Goal: Task Accomplishment & Management: Use online tool/utility

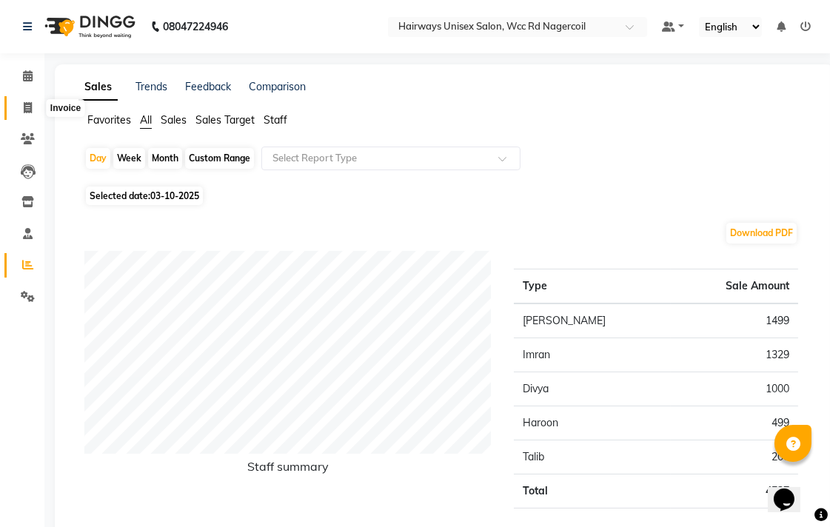
click at [21, 113] on span at bounding box center [28, 108] width 26 height 17
select select "service"
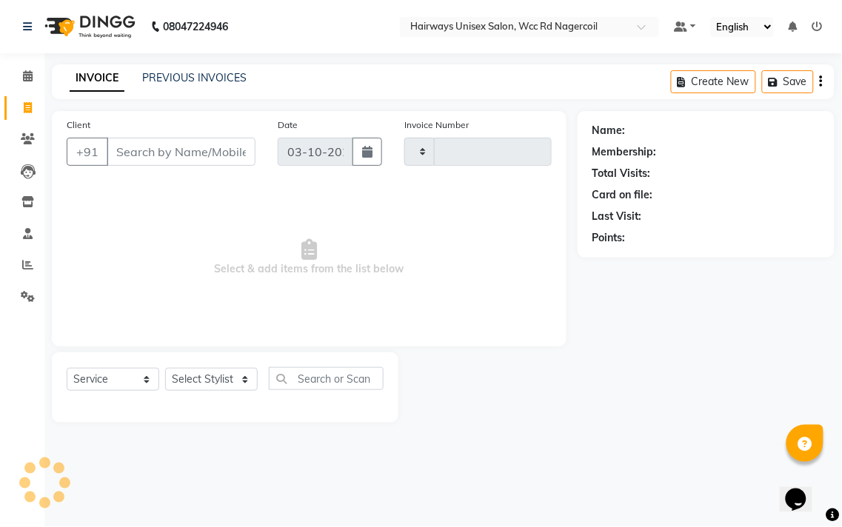
type input "7773"
select select "6523"
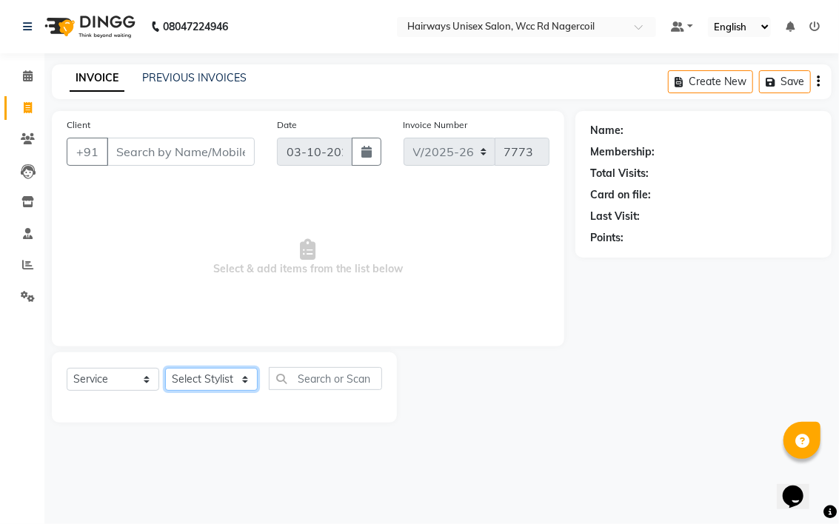
click at [181, 375] on select "Select Stylist Admin Chitra divya [PERSON_NAME] [PERSON_NAME] Reception [PERSON…" at bounding box center [211, 379] width 93 height 23
select select "49916"
click at [165, 369] on select "Select Stylist Admin Chitra divya [PERSON_NAME] [PERSON_NAME] Reception [PERSON…" at bounding box center [211, 379] width 93 height 23
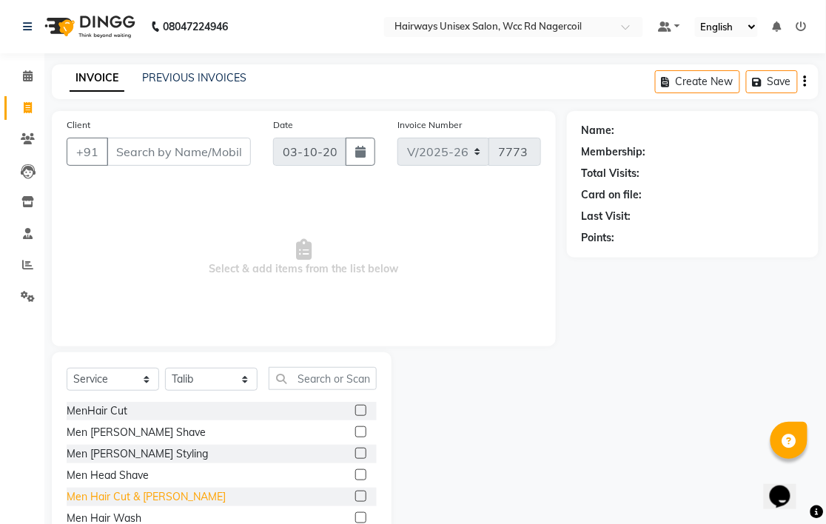
click at [153, 492] on div "Men Hair Cut & [PERSON_NAME]" at bounding box center [146, 497] width 159 height 16
checkbox input "false"
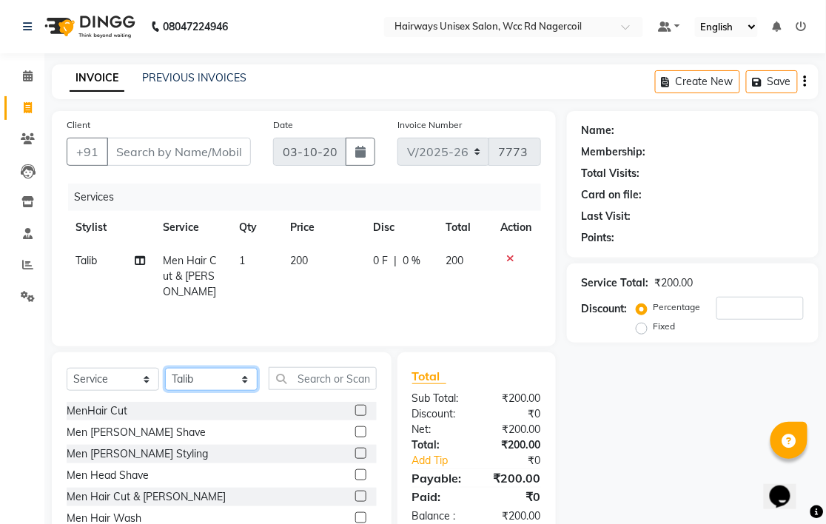
click at [218, 380] on select "Select Stylist Admin Chitra divya [PERSON_NAME] [PERSON_NAME] Reception [PERSON…" at bounding box center [211, 379] width 93 height 23
select select "49914"
click at [165, 369] on select "Select Stylist Admin Chitra divya [PERSON_NAME] [PERSON_NAME] Reception [PERSON…" at bounding box center [211, 379] width 93 height 23
click at [104, 490] on div "Men Hair Cut & [PERSON_NAME]" at bounding box center [146, 497] width 159 height 16
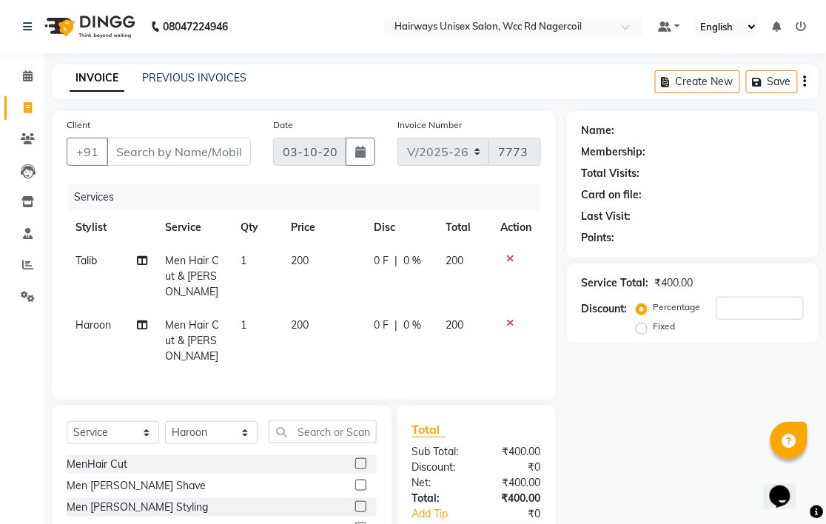
checkbox input "false"
click at [210, 158] on input "Client" at bounding box center [179, 152] width 144 height 28
type input "8"
type input "0"
type input "8110810698"
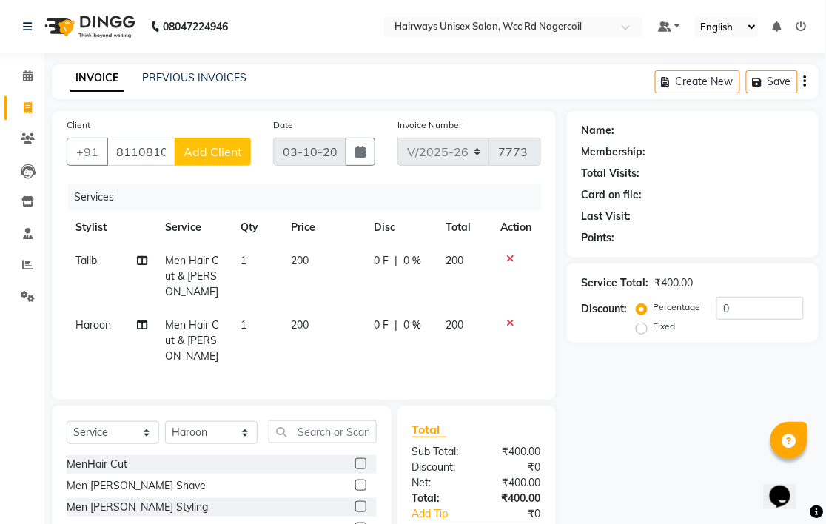
click at [210, 158] on span "Add Client" at bounding box center [213, 151] width 58 height 15
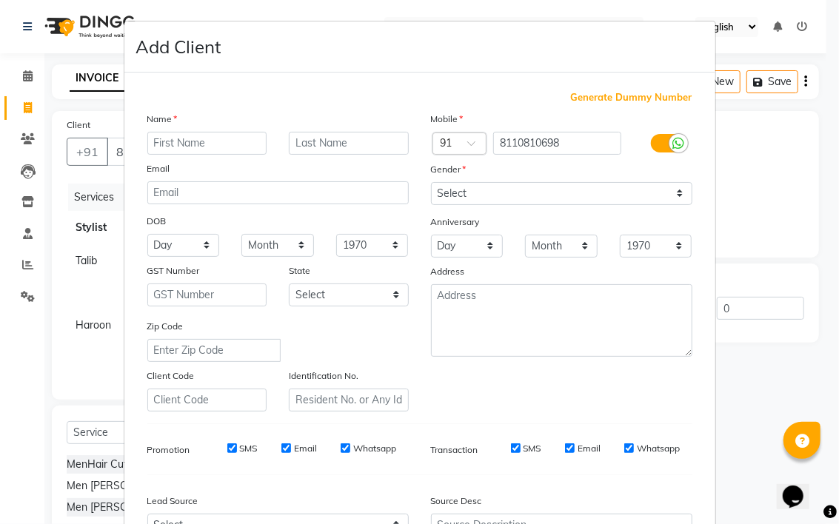
click at [193, 143] on input "text" at bounding box center [207, 143] width 120 height 23
type input "oikju"
click at [546, 182] on select "Select [DEMOGRAPHIC_DATA] [DEMOGRAPHIC_DATA] Other Prefer Not To Say" at bounding box center [561, 193] width 261 height 23
select select "[DEMOGRAPHIC_DATA]"
click at [431, 182] on select "Select [DEMOGRAPHIC_DATA] [DEMOGRAPHIC_DATA] Other Prefer Not To Say" at bounding box center [561, 193] width 261 height 23
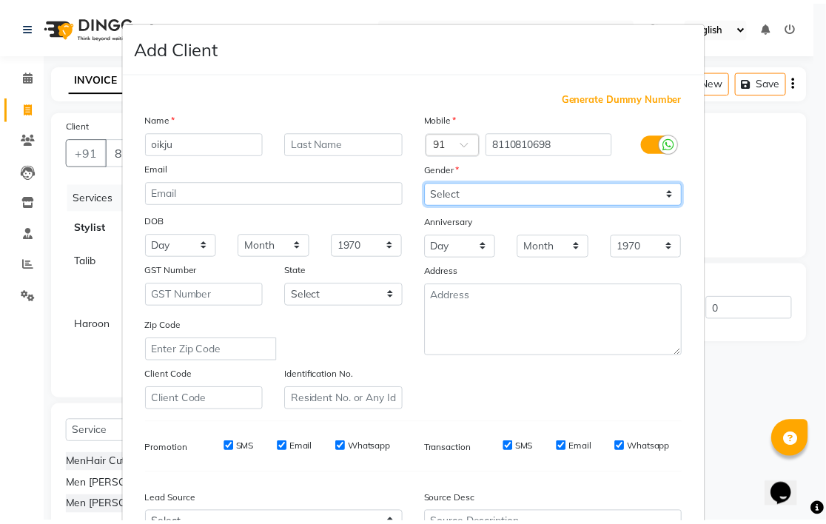
scroll to position [159, 0]
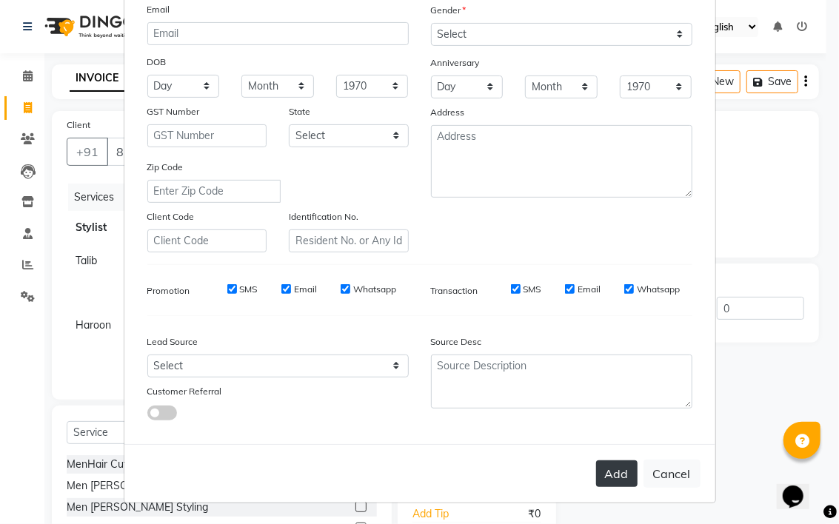
click at [610, 472] on button "Add" at bounding box center [616, 473] width 41 height 27
type input "81******98"
select select
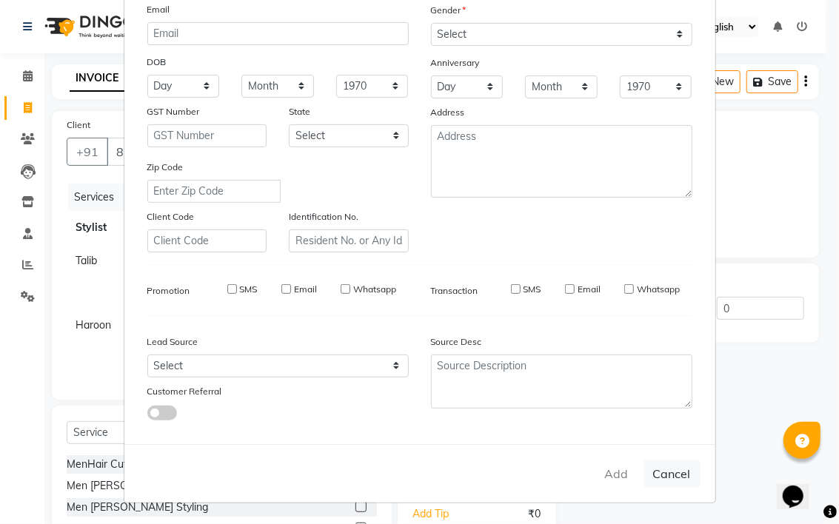
select select
checkbox input "false"
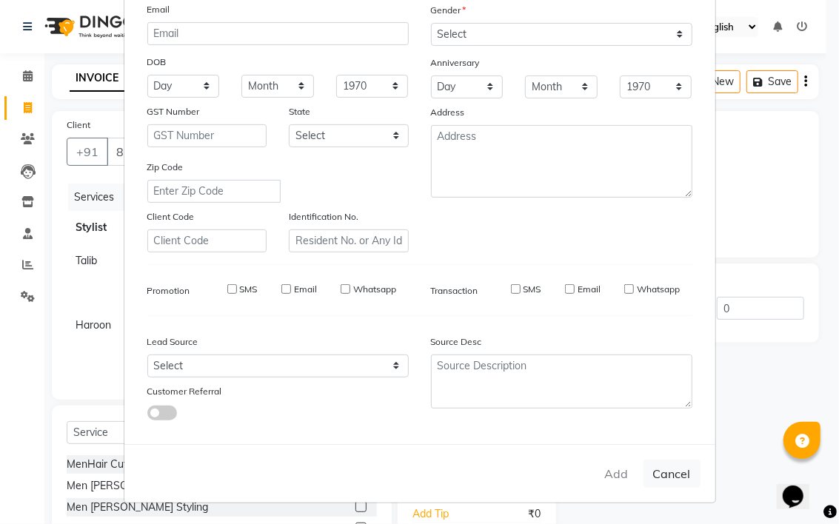
checkbox input "false"
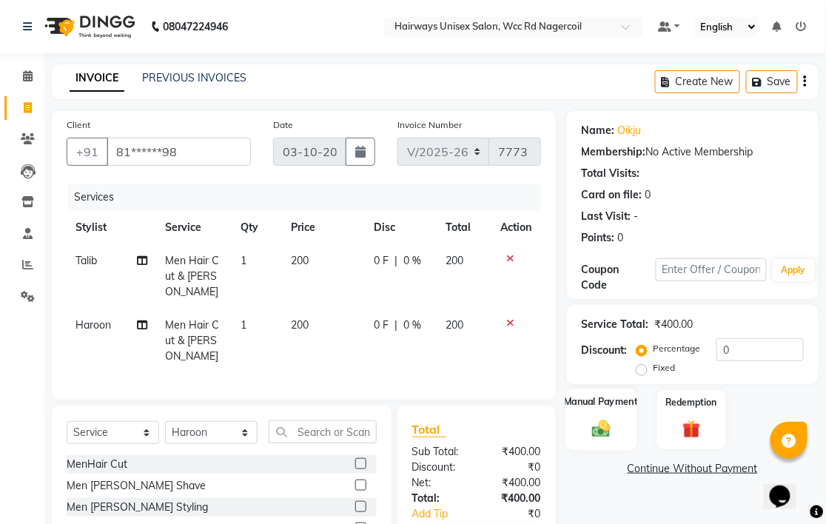
click at [597, 395] on label "Manual Payment" at bounding box center [601, 402] width 74 height 14
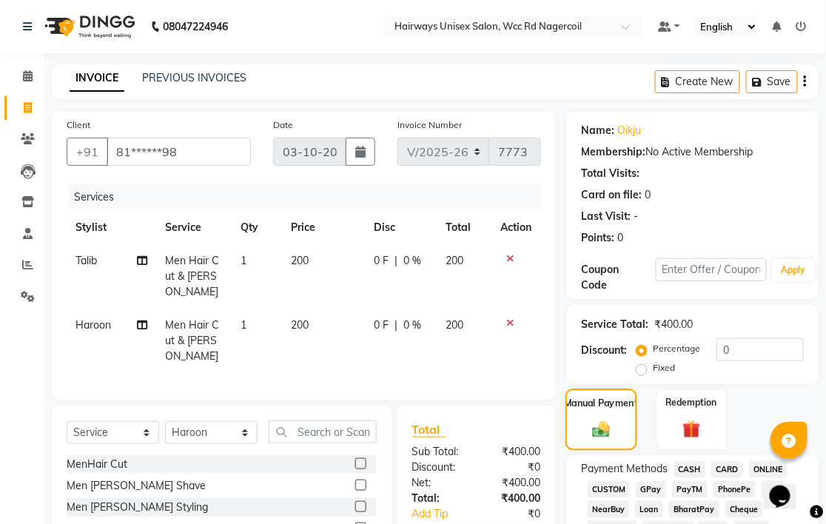
scroll to position [329, 0]
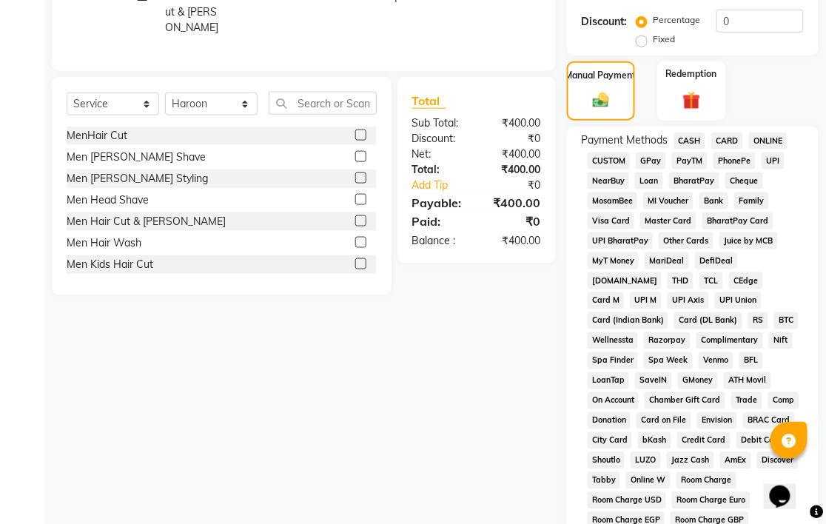
click at [686, 133] on span "CASH" at bounding box center [690, 141] width 32 height 17
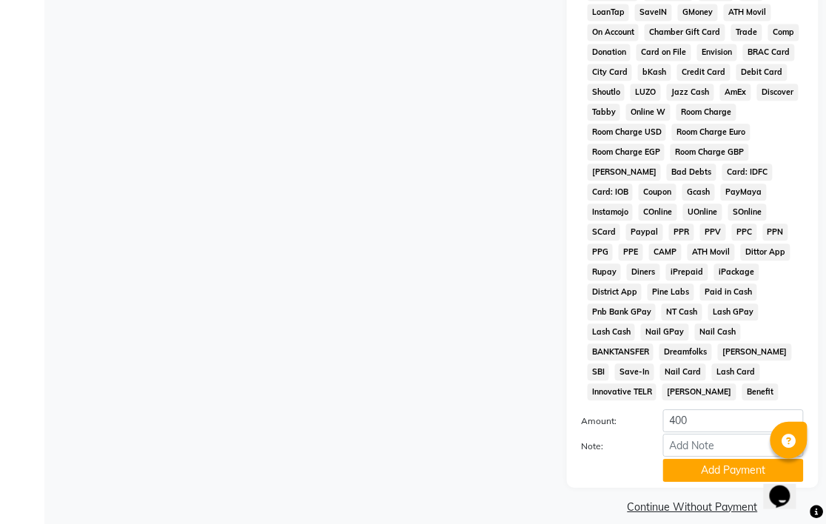
scroll to position [699, 0]
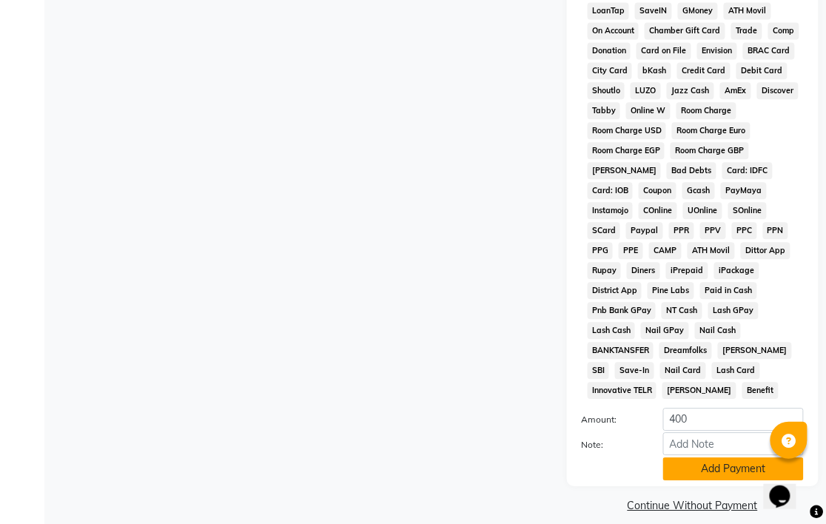
click at [717, 458] on button "Add Payment" at bounding box center [733, 469] width 141 height 23
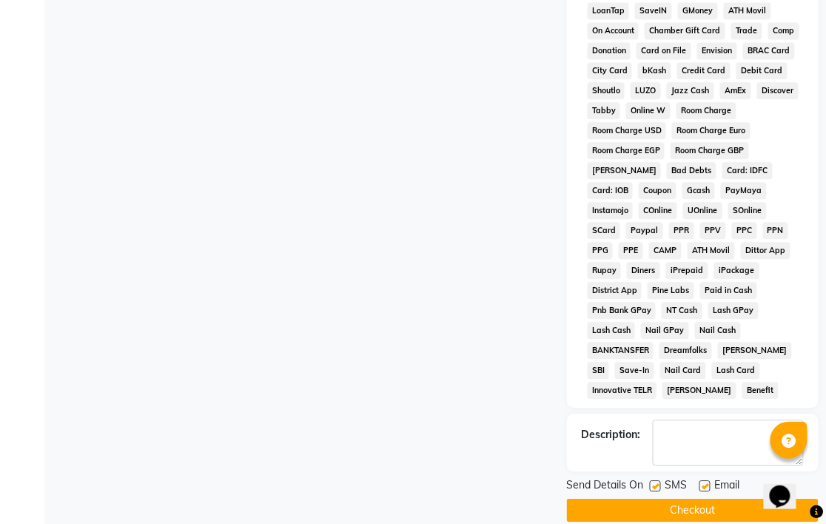
click at [654, 499] on button "Checkout" at bounding box center [693, 510] width 252 height 23
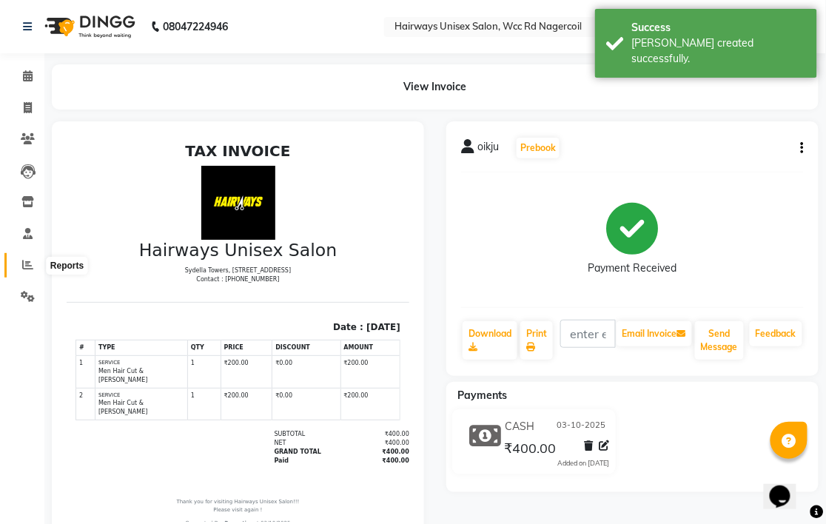
click at [24, 260] on icon at bounding box center [27, 264] width 11 height 11
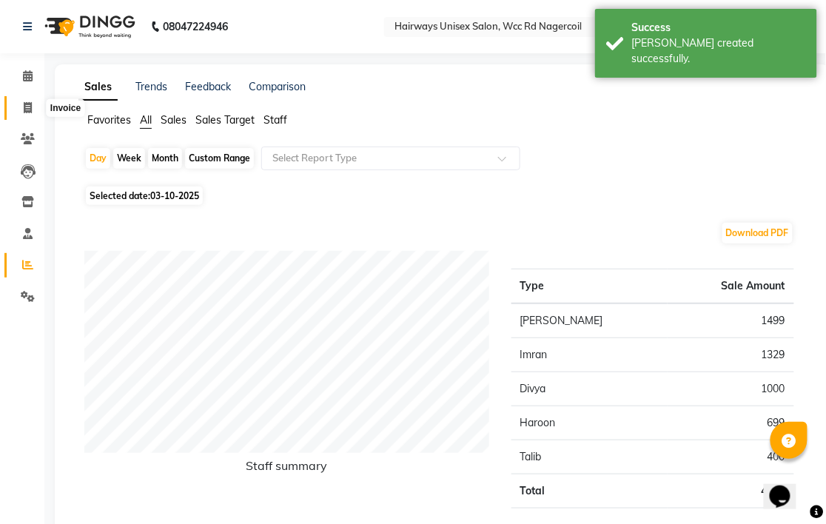
click at [15, 106] on span at bounding box center [28, 108] width 26 height 17
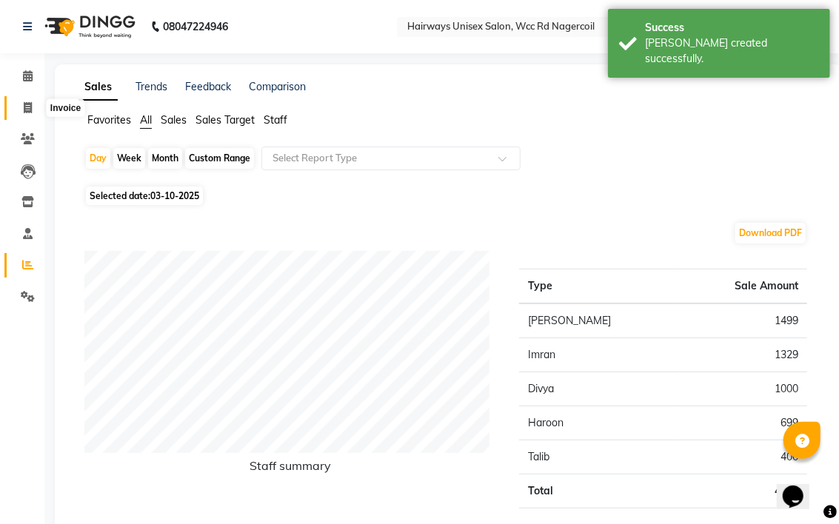
select select "service"
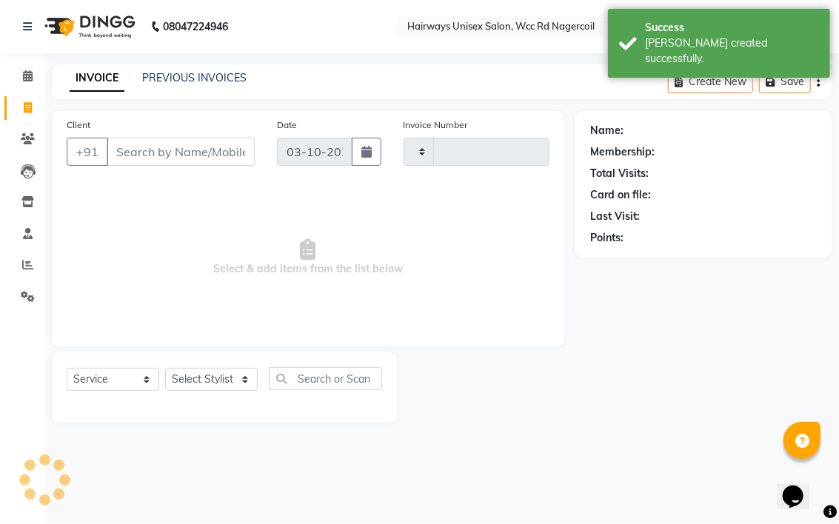
type input "7774"
select select "6523"
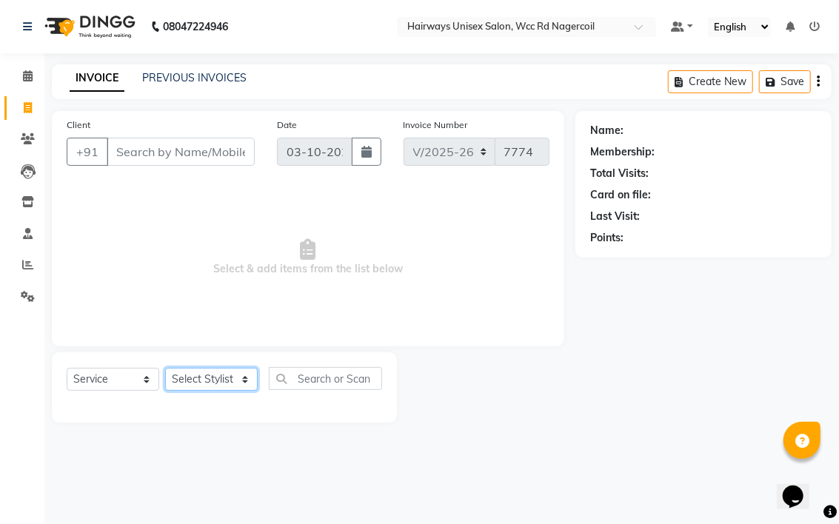
click at [209, 370] on select "Select Stylist Admin Chitra divya [PERSON_NAME] [PERSON_NAME] Reception [PERSON…" at bounding box center [211, 379] width 93 height 23
select select "67960"
click at [165, 369] on select "Select Stylist Admin Chitra divya [PERSON_NAME] [PERSON_NAME] Reception [PERSON…" at bounding box center [211, 379] width 93 height 23
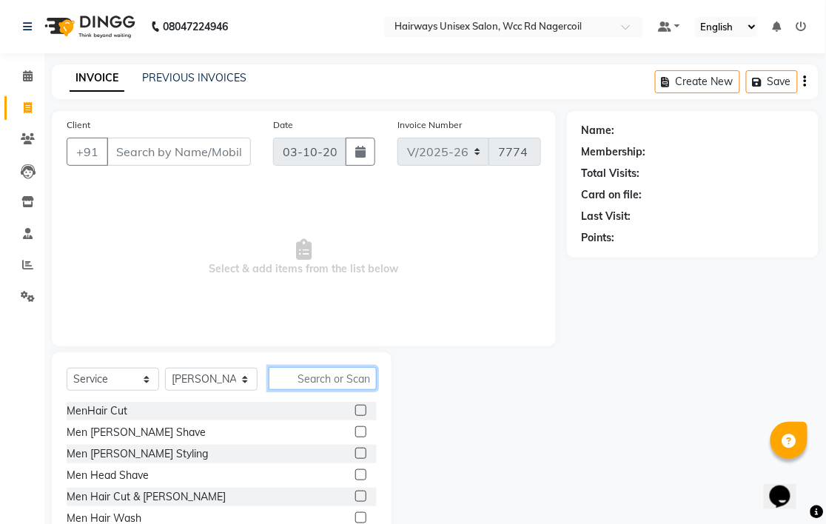
click at [357, 372] on input "text" at bounding box center [323, 378] width 108 height 23
type input "c"
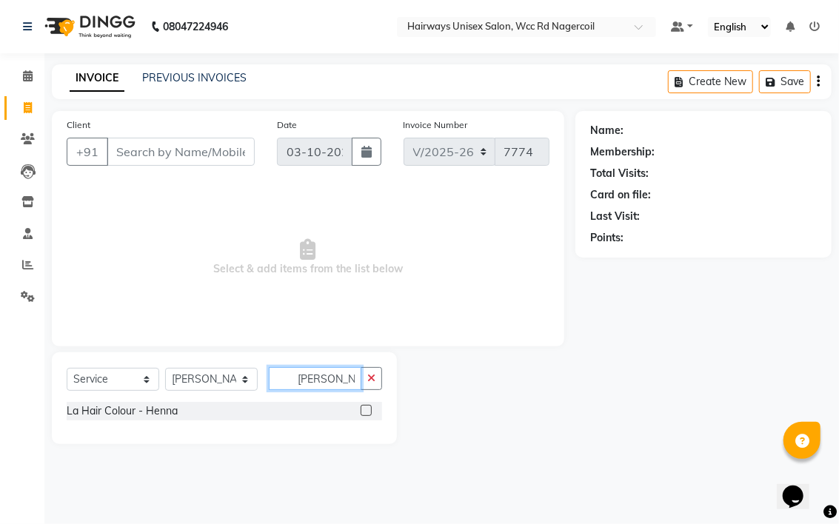
type input "[PERSON_NAME]"
click at [367, 409] on label at bounding box center [366, 410] width 11 height 11
click at [367, 409] on input "checkbox" at bounding box center [366, 411] width 10 height 10
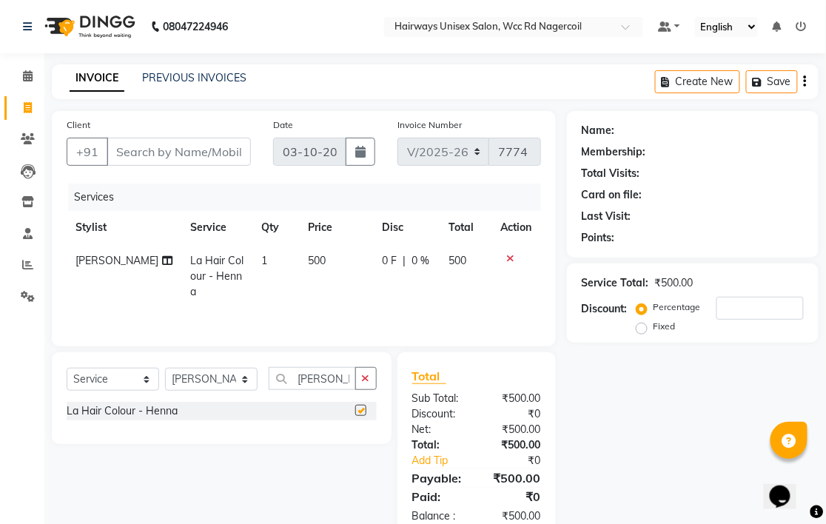
checkbox input "false"
click at [371, 382] on button "button" at bounding box center [365, 378] width 21 height 23
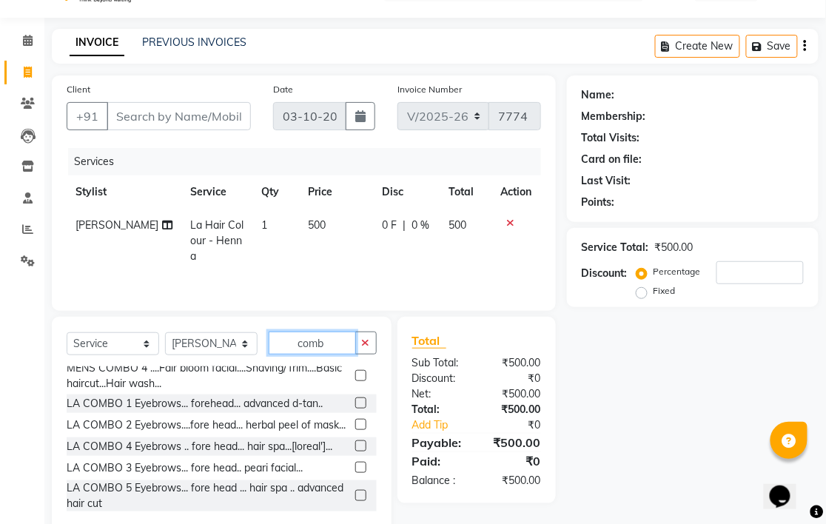
scroll to position [68, 0]
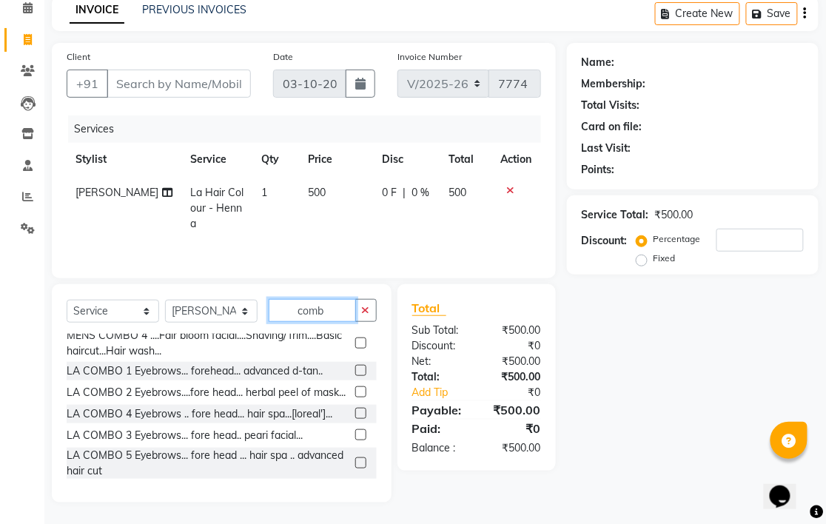
type input "comb"
click at [355, 463] on label at bounding box center [360, 463] width 11 height 11
click at [355, 463] on input "checkbox" at bounding box center [360, 464] width 10 height 10
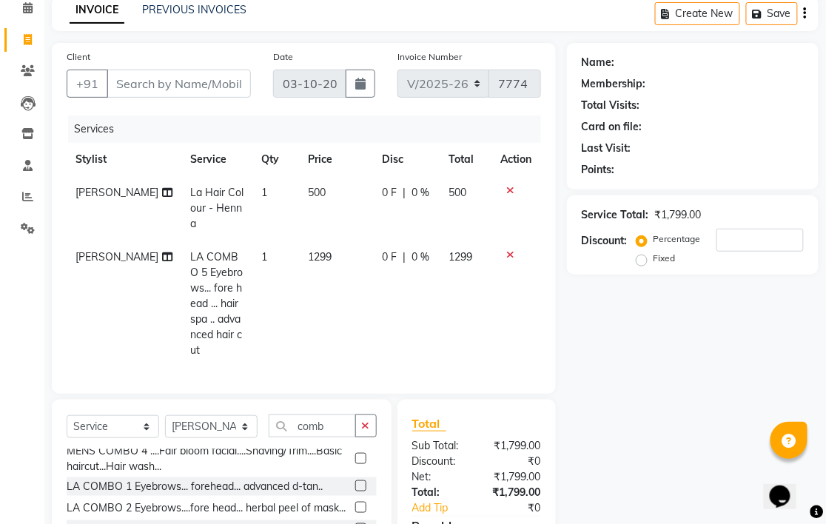
checkbox input "false"
click at [309, 250] on span "1299" at bounding box center [321, 256] width 24 height 13
select select "67960"
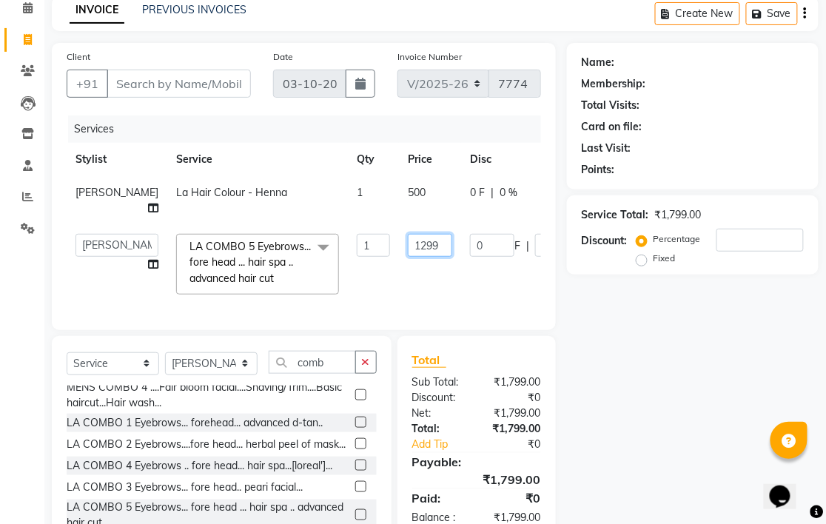
click at [408, 247] on input "1299" at bounding box center [430, 245] width 44 height 23
click at [408, 245] on input "1299" at bounding box center [430, 245] width 44 height 23
type input "1"
type input "2000"
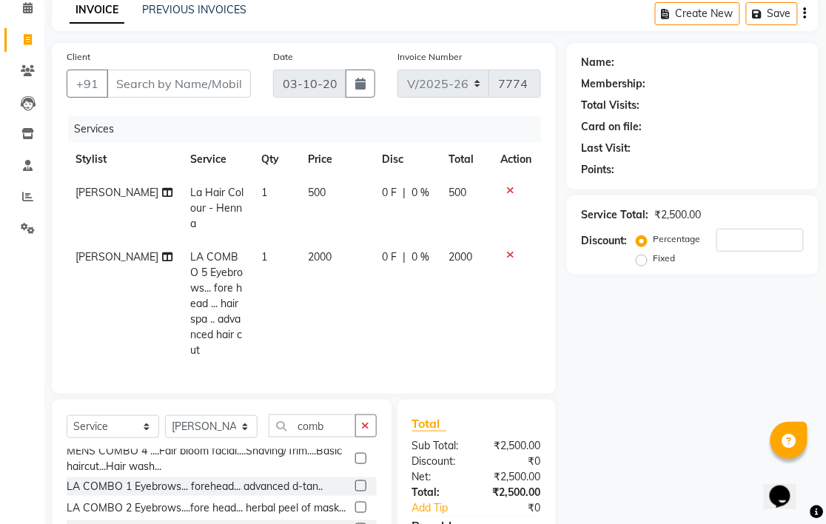
click at [364, 301] on tr "[PERSON_NAME] LA COMBO 5 Eyebrows... fore head ... hair spa .. advanced hair cu…" at bounding box center [304, 304] width 475 height 127
click at [361, 415] on button "button" at bounding box center [365, 426] width 21 height 23
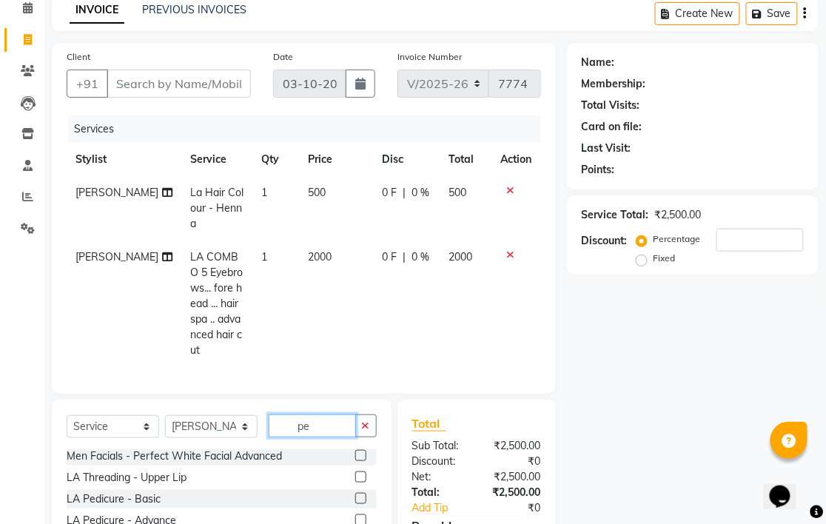
scroll to position [0, 0]
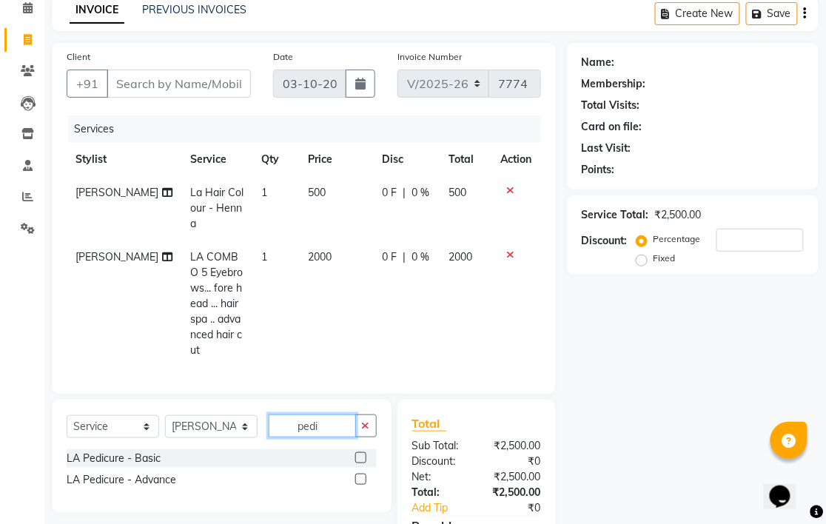
type input "pedi"
click at [361, 452] on label at bounding box center [360, 457] width 11 height 11
click at [361, 454] on input "checkbox" at bounding box center [360, 459] width 10 height 10
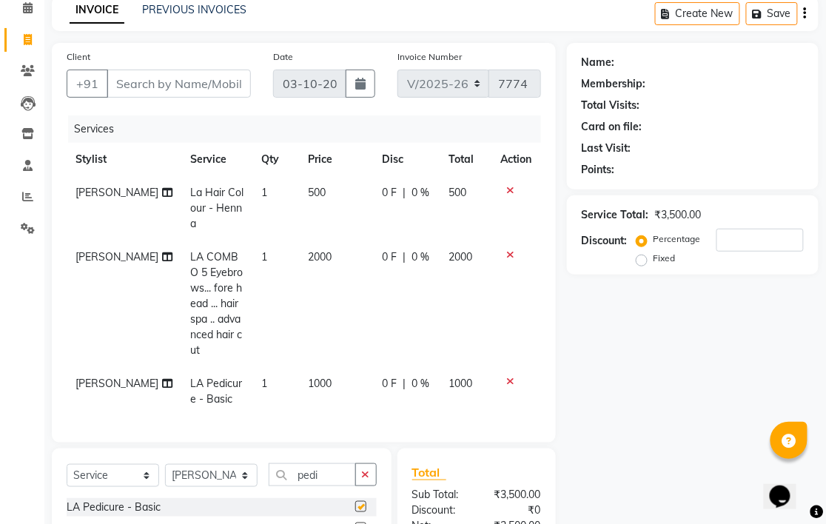
checkbox input "false"
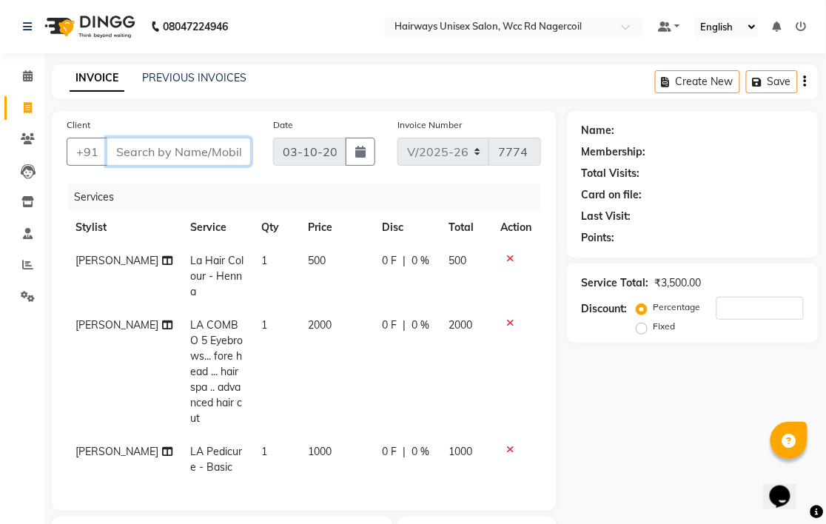
click at [148, 151] on input "Client" at bounding box center [179, 152] width 144 height 28
type input "9"
type input "0"
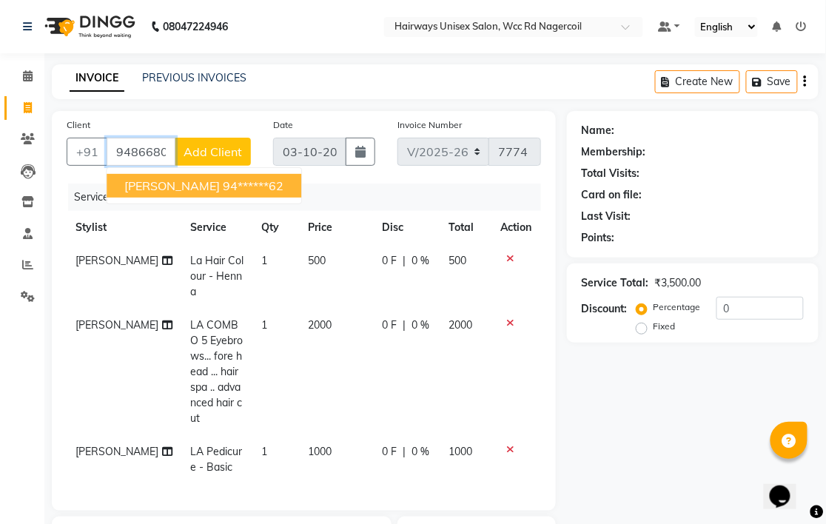
click at [163, 195] on button "[DEMOGRAPHIC_DATA] 94******62" at bounding box center [204, 186] width 195 height 24
type input "94******62"
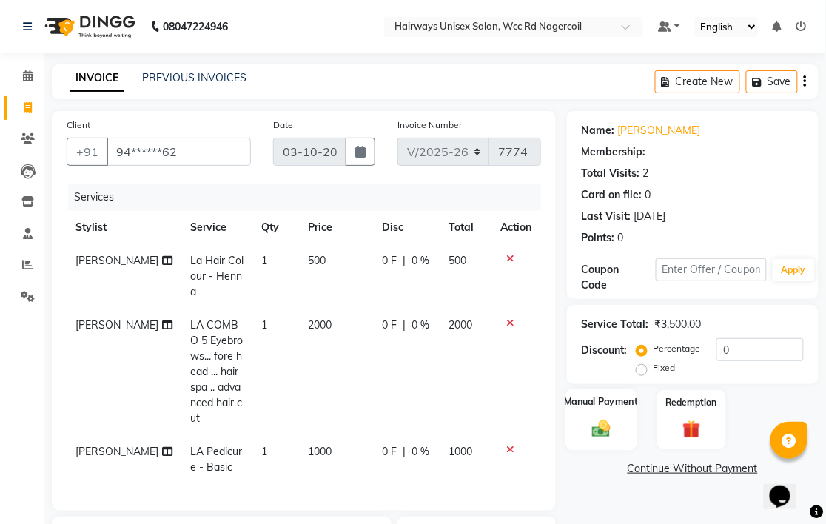
click at [610, 412] on div "Manual Payment" at bounding box center [601, 419] width 71 height 61
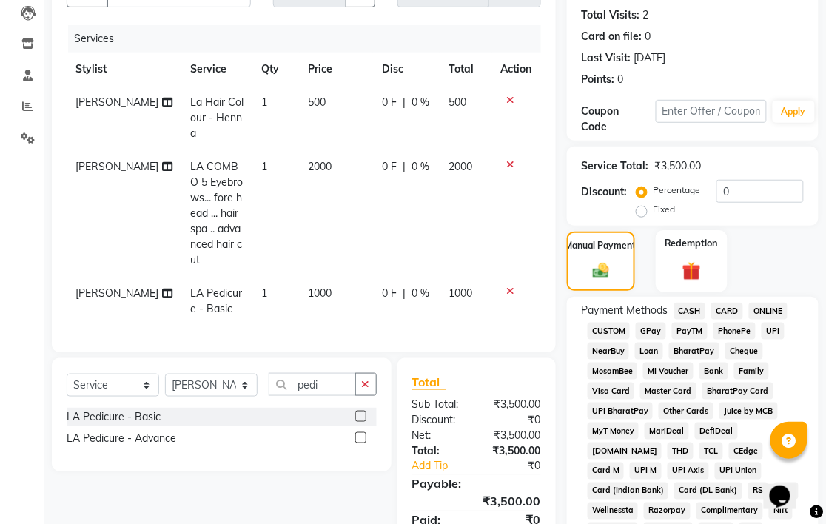
scroll to position [329, 0]
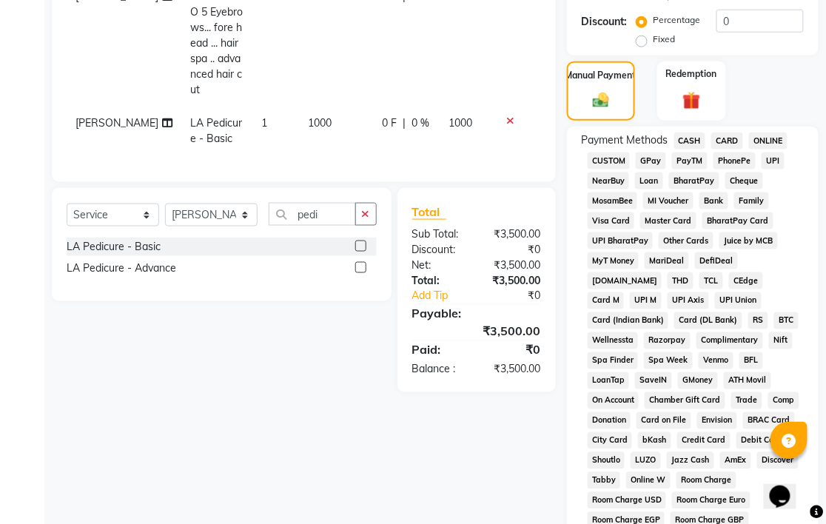
click at [775, 161] on span "UPI" at bounding box center [773, 161] width 23 height 17
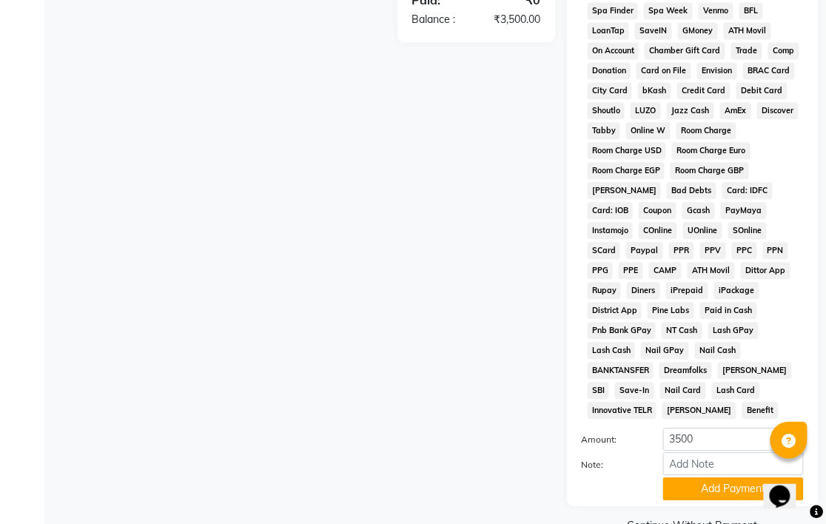
scroll to position [699, 0]
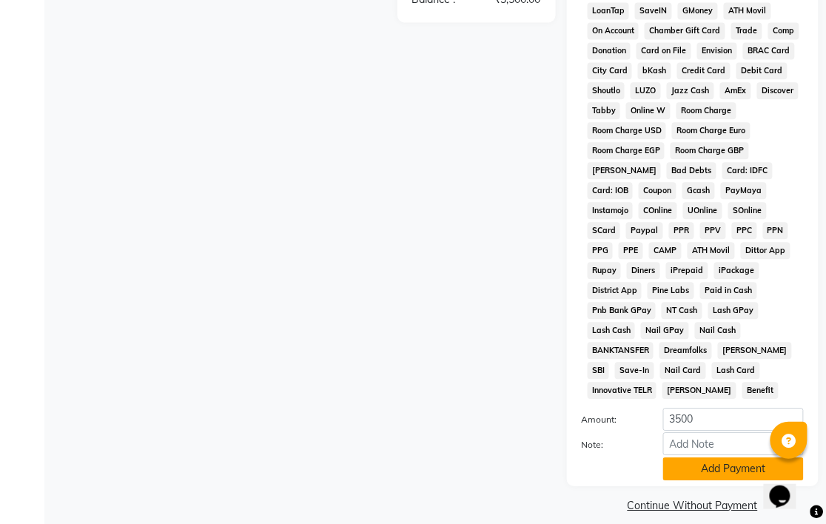
click at [731, 458] on button "Add Payment" at bounding box center [733, 469] width 141 height 23
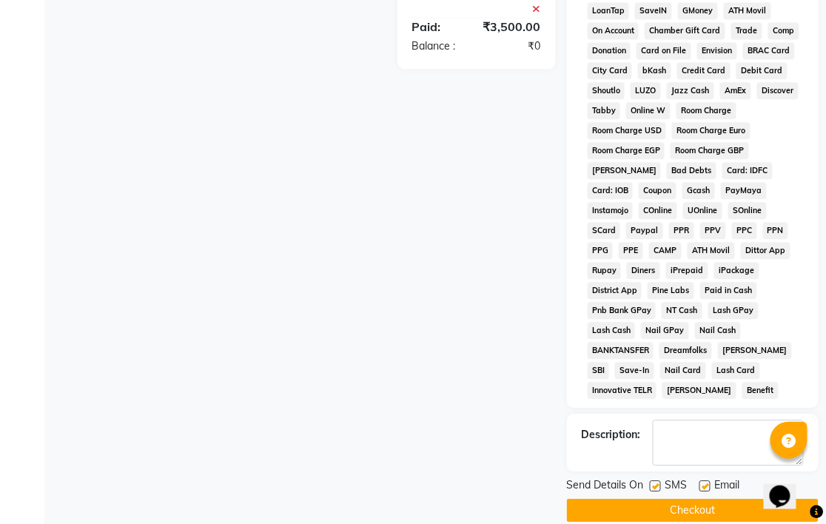
click at [737, 499] on button "Checkout" at bounding box center [693, 510] width 252 height 23
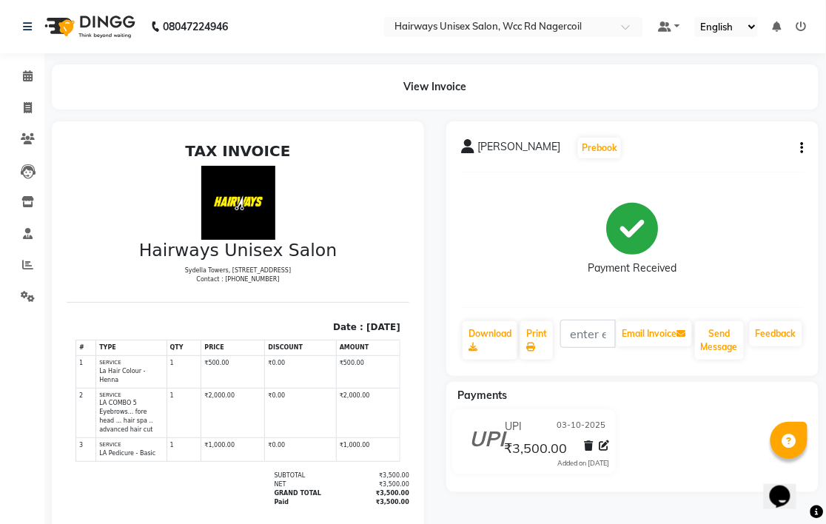
click at [19, 248] on li "Staff" at bounding box center [22, 234] width 44 height 32
click at [26, 265] on icon at bounding box center [27, 264] width 11 height 11
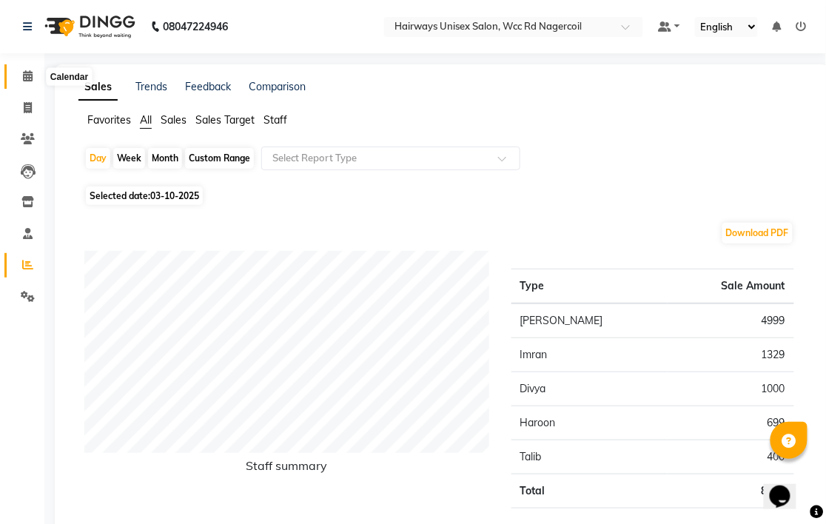
click at [30, 79] on icon at bounding box center [28, 75] width 10 height 11
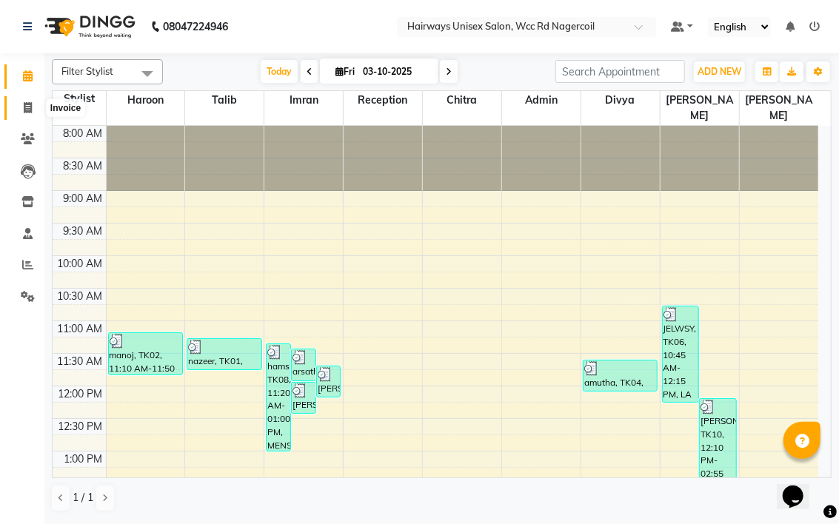
click at [20, 107] on span at bounding box center [28, 108] width 26 height 17
select select "service"
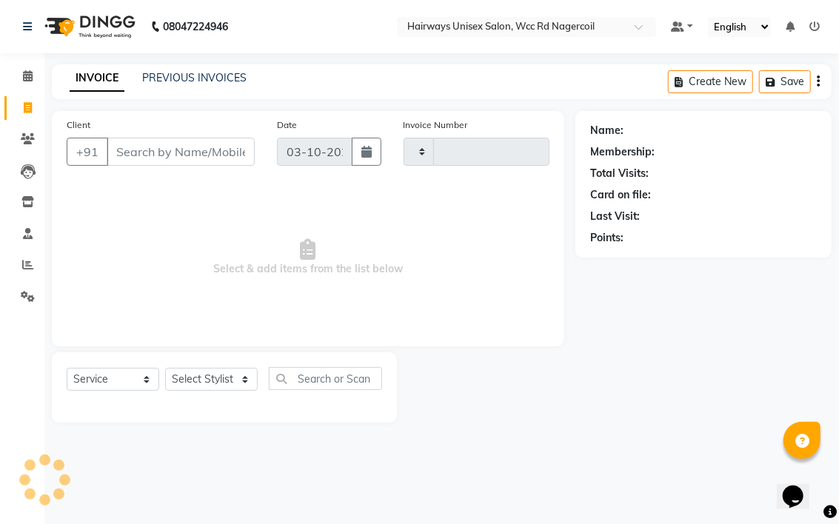
type input "7775"
select select "6523"
drag, startPoint x: 235, startPoint y: 379, endPoint x: 232, endPoint y: 359, distance: 20.2
click at [235, 379] on select "Select Stylist" at bounding box center [211, 379] width 93 height 23
select select "49917"
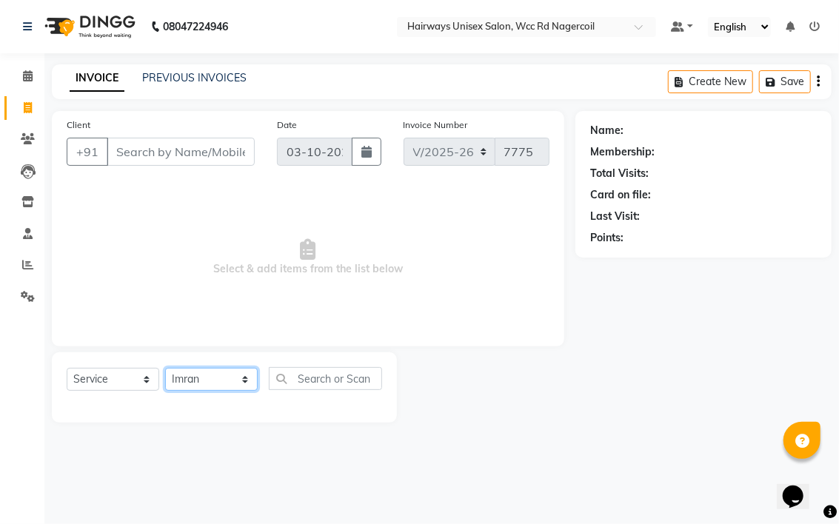
click at [165, 369] on select "Select Stylist Admin Chitra divya [PERSON_NAME] [PERSON_NAME] Reception [PERSON…" at bounding box center [211, 379] width 93 height 23
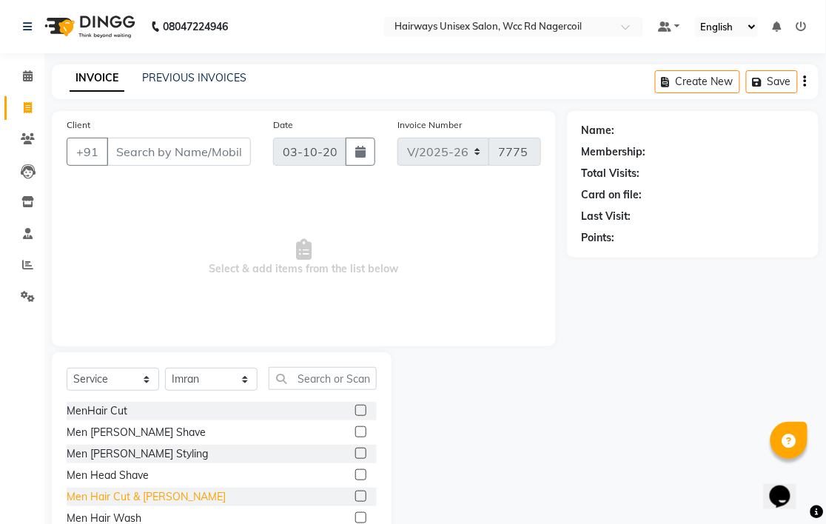
click at [146, 490] on div "Men Hair Cut & [PERSON_NAME]" at bounding box center [146, 497] width 159 height 16
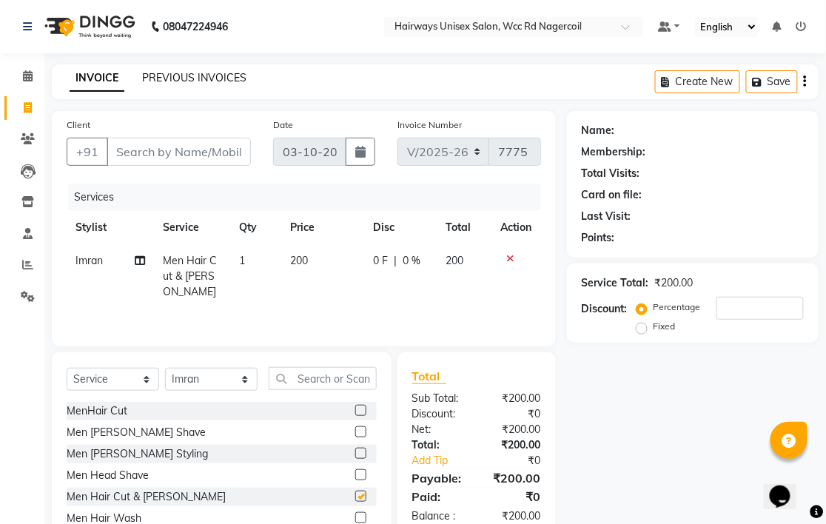
checkbox input "false"
click at [175, 144] on input "Client" at bounding box center [179, 152] width 144 height 28
type input "8"
type input "0"
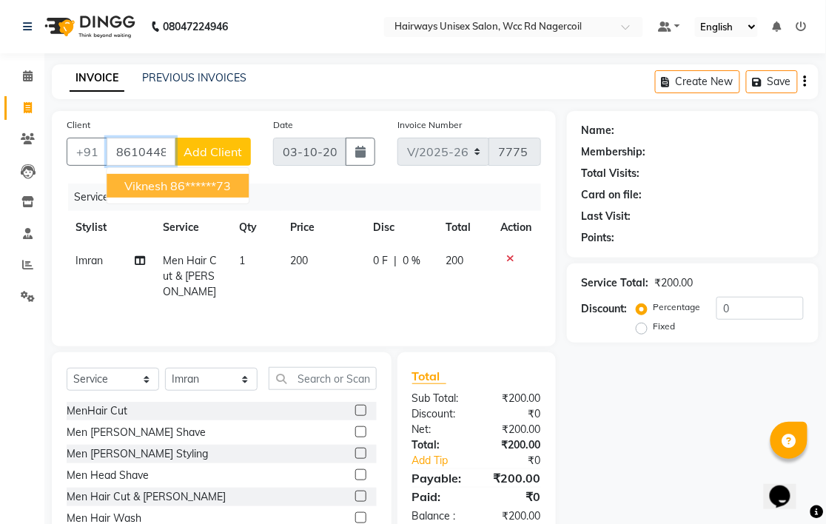
click at [166, 181] on span "viknesh" at bounding box center [145, 185] width 43 height 15
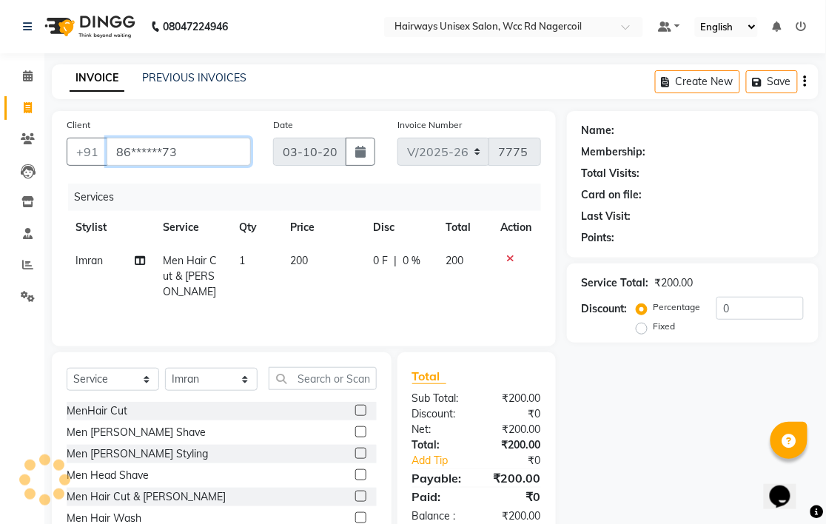
type input "86******73"
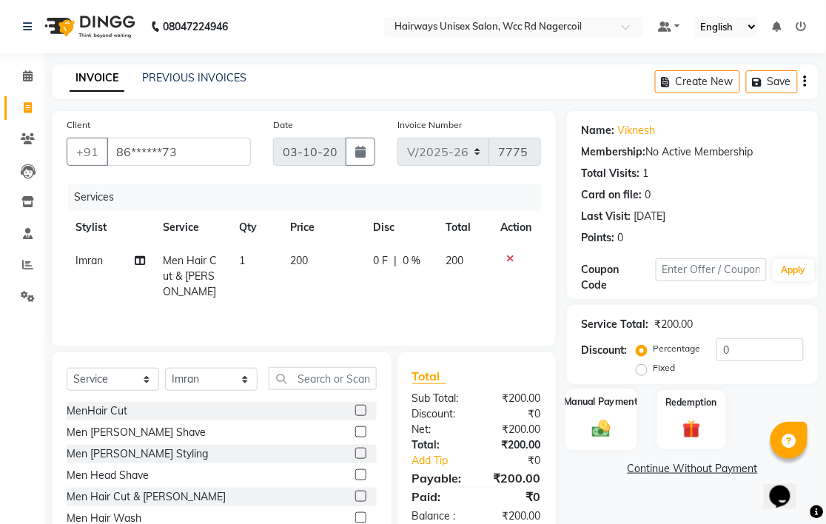
click at [612, 417] on div "Manual Payment" at bounding box center [601, 419] width 71 height 61
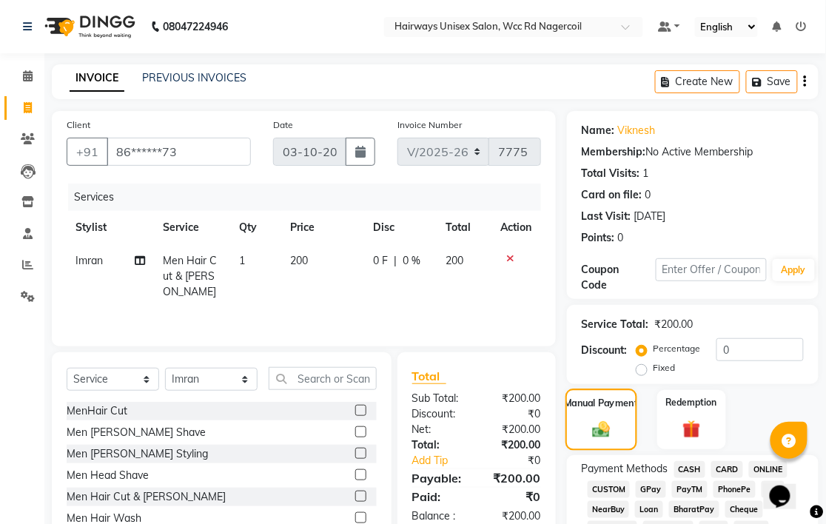
scroll to position [82, 0]
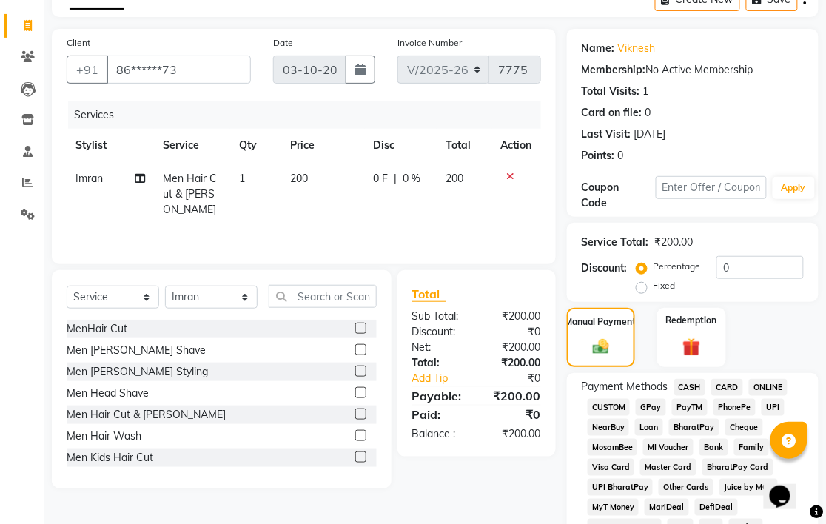
click at [691, 385] on span "CASH" at bounding box center [690, 387] width 32 height 17
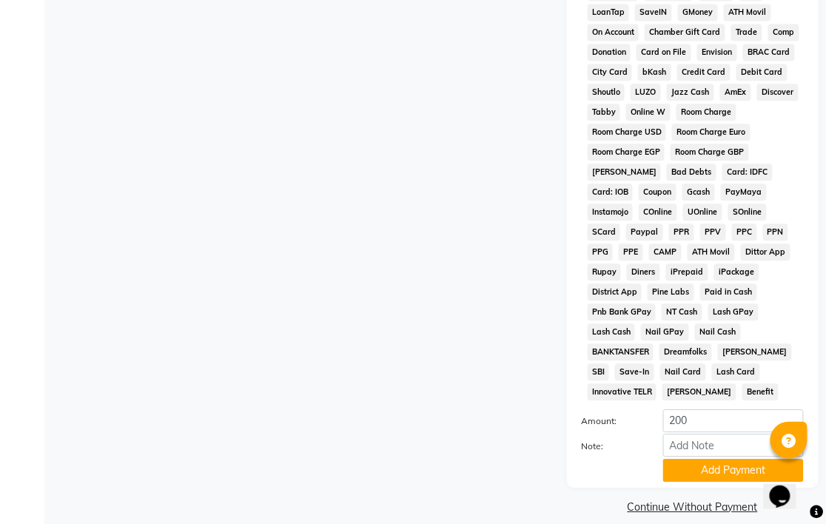
scroll to position [699, 0]
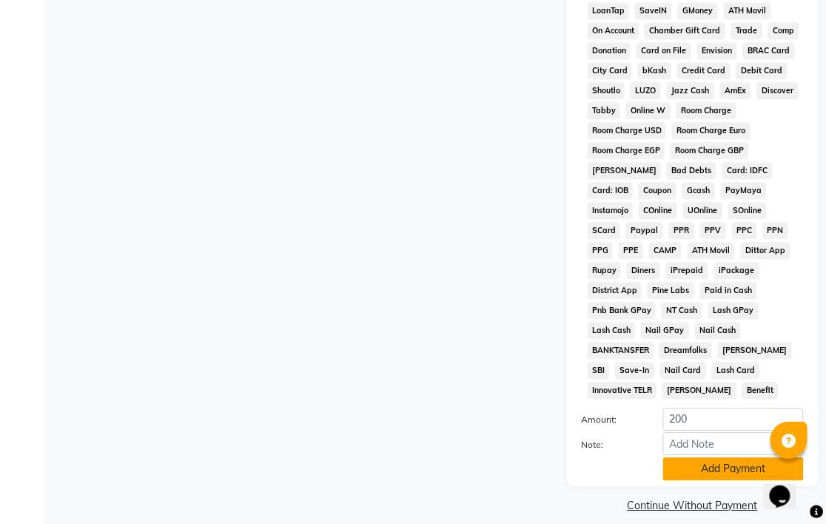
click at [708, 461] on button "Add Payment" at bounding box center [733, 469] width 141 height 23
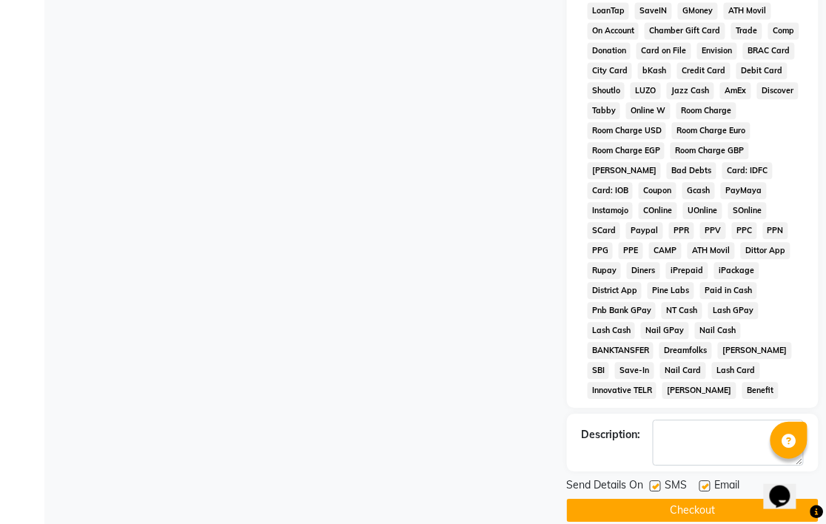
scroll to position [704, 0]
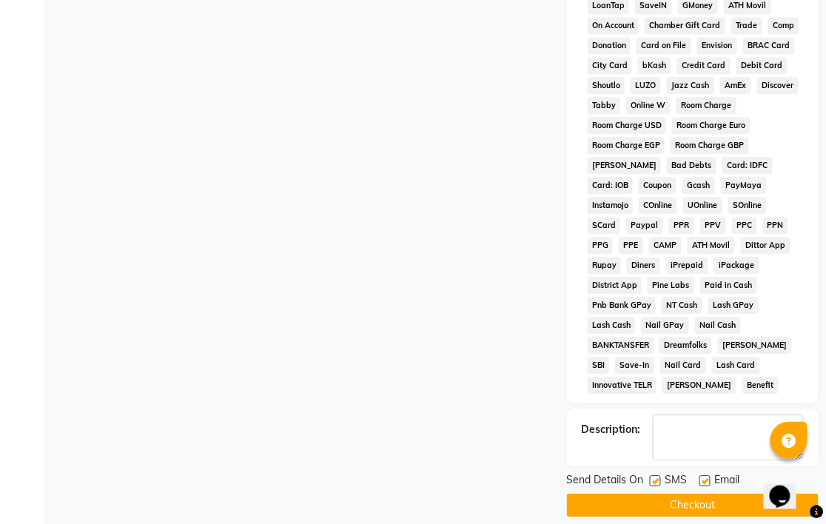
click at [671, 494] on button "Checkout" at bounding box center [693, 505] width 252 height 23
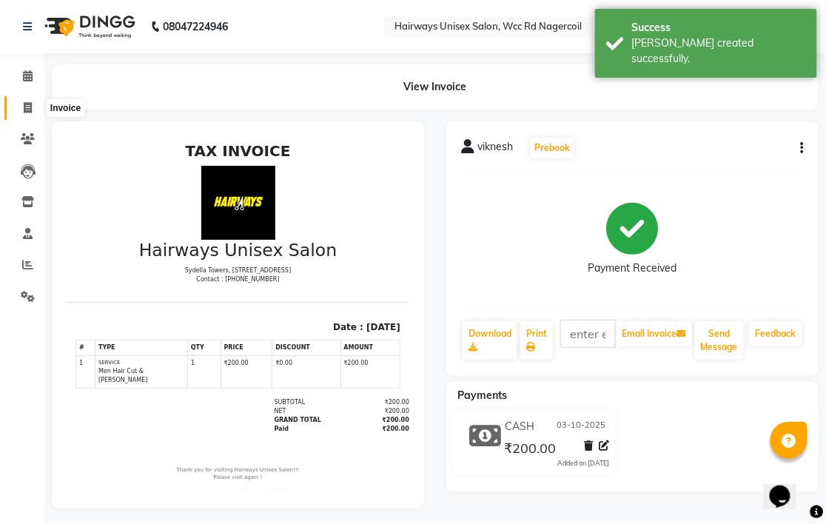
click at [26, 100] on span at bounding box center [28, 108] width 26 height 17
select select "service"
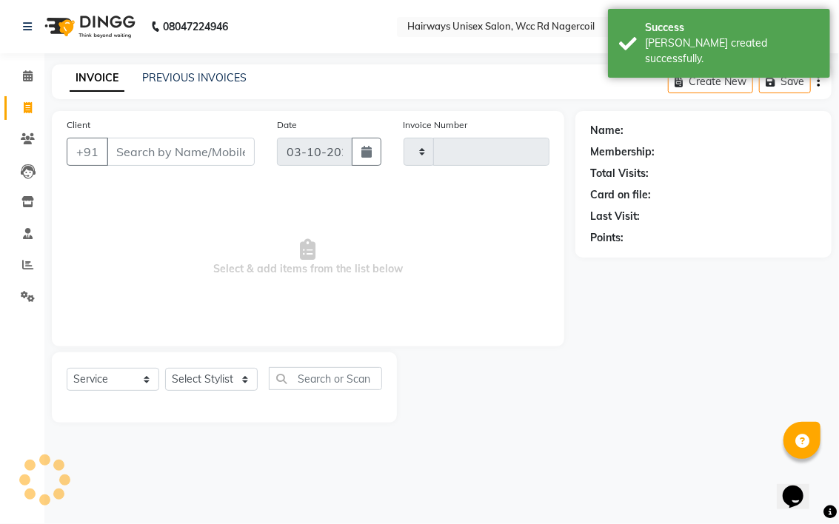
type input "7776"
select select "6523"
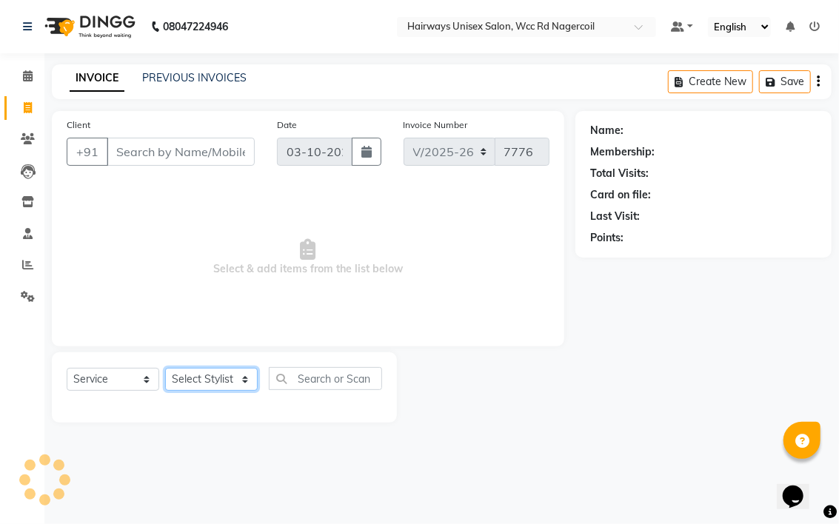
click at [238, 381] on select "Select Stylist Admin Chitra divya [PERSON_NAME] [PERSON_NAME] Reception [PERSON…" at bounding box center [211, 379] width 93 height 23
select select "54333"
click at [165, 369] on select "Select Stylist Admin Chitra divya [PERSON_NAME] [PERSON_NAME] Reception [PERSON…" at bounding box center [211, 379] width 93 height 23
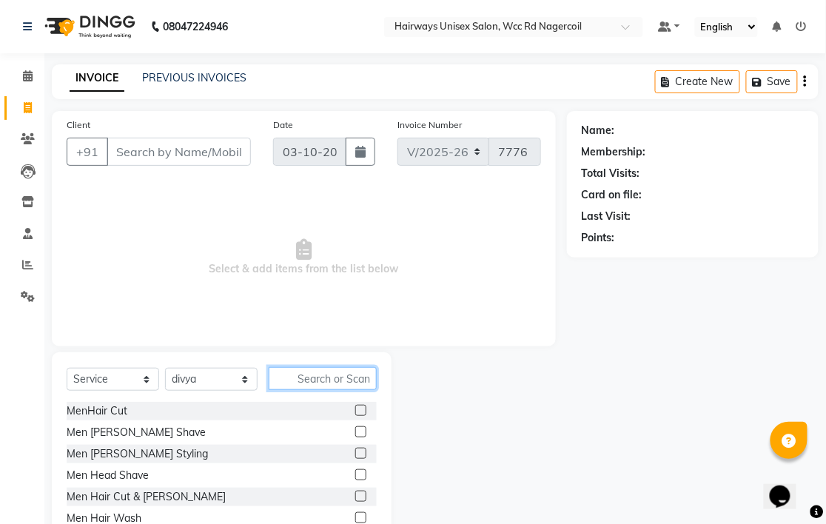
click at [299, 375] on input "text" at bounding box center [323, 378] width 108 height 23
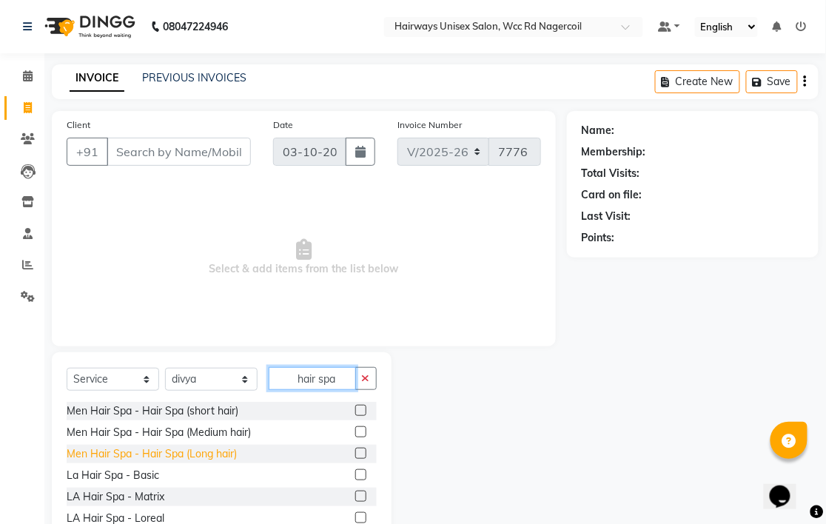
type input "hair spa"
click at [232, 452] on div "Men Hair Spa - Hair Spa (Long hair)" at bounding box center [152, 454] width 170 height 16
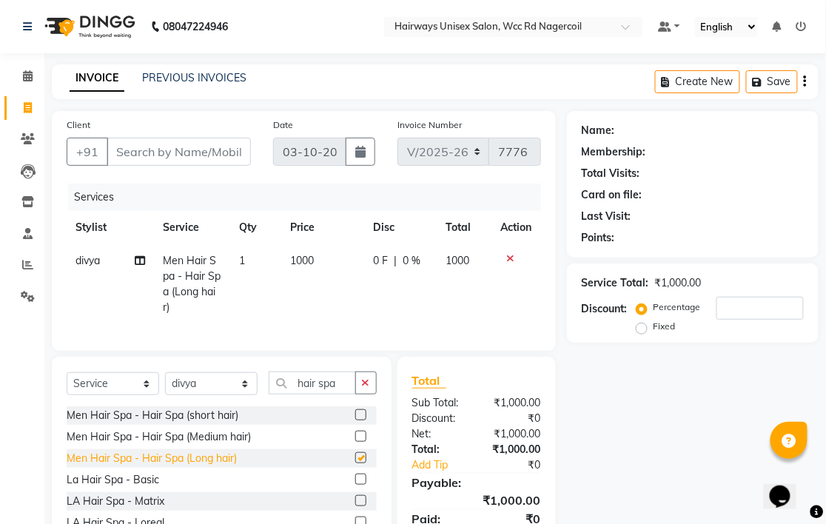
checkbox input "false"
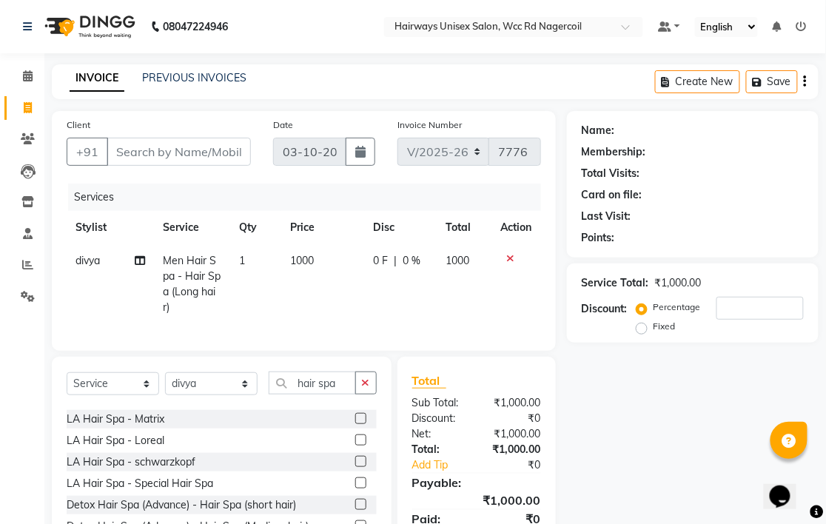
scroll to position [164, 0]
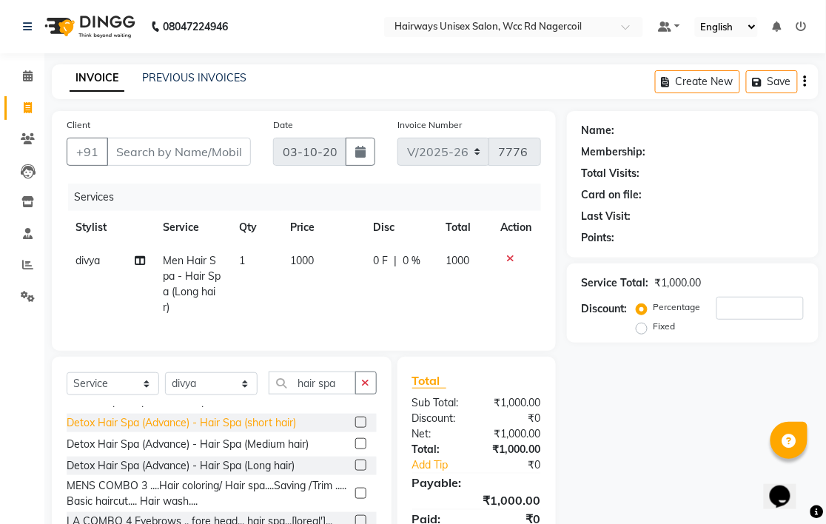
click at [234, 431] on div "Detox Hair Spa (Advance) - Hair Spa (short hair)" at bounding box center [182, 423] width 230 height 16
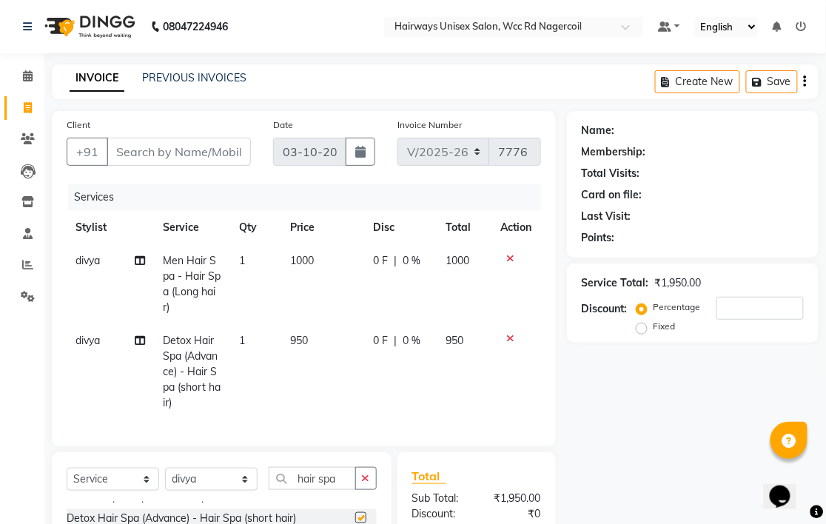
checkbox input "false"
click at [509, 257] on icon at bounding box center [511, 258] width 8 height 10
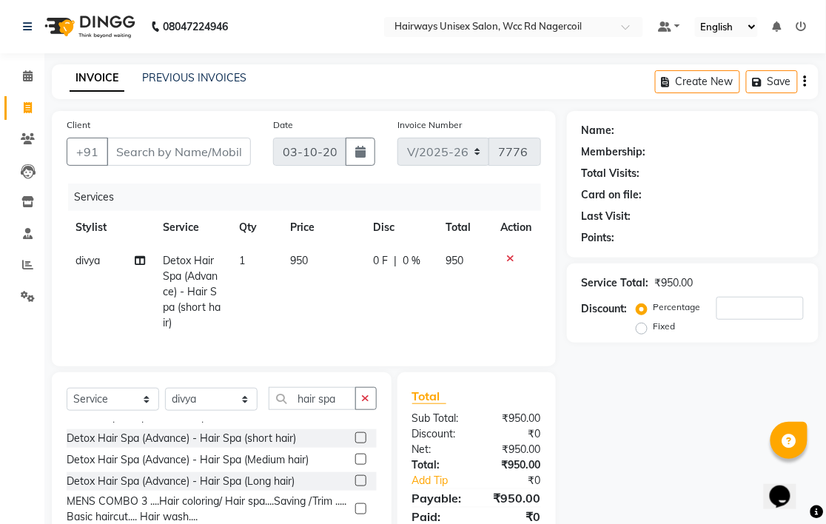
click at [290, 258] on span "950" at bounding box center [299, 260] width 18 height 13
select select "54333"
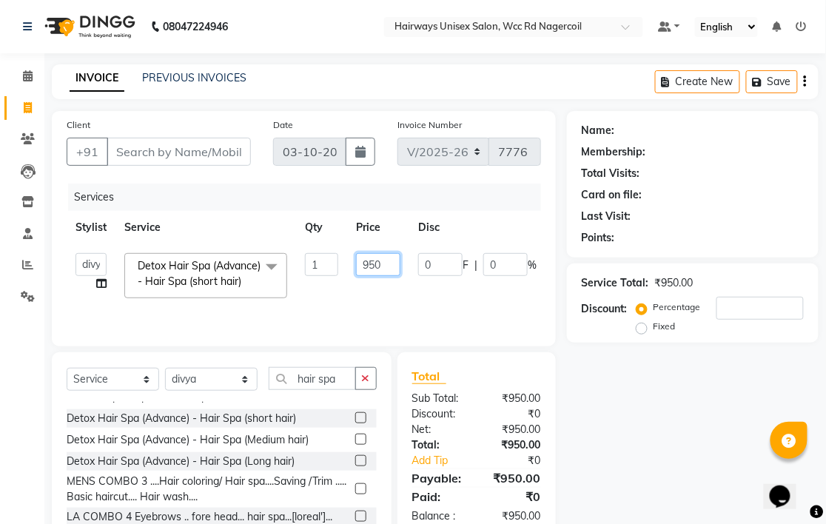
click at [372, 261] on input "950" at bounding box center [378, 264] width 44 height 23
type input "1500"
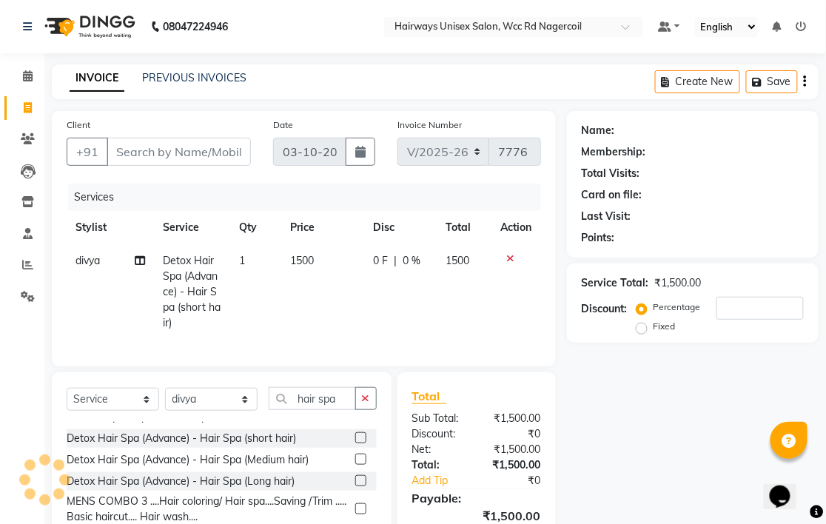
click at [364, 283] on tr "divya Detox Hair Spa (Advance) - Hair Spa (short hair) 1 1500 0 F | 0 % 1500" at bounding box center [304, 292] width 475 height 96
click at [316, 406] on input "hair spa" at bounding box center [312, 398] width 87 height 23
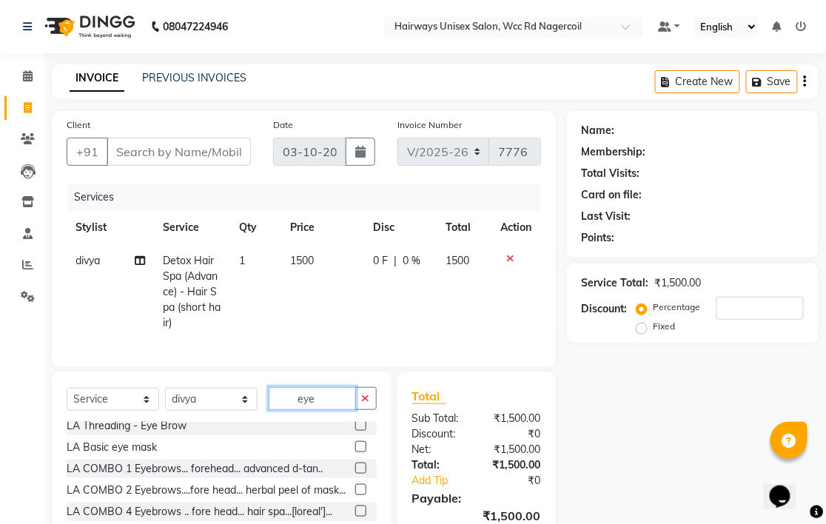
scroll to position [0, 0]
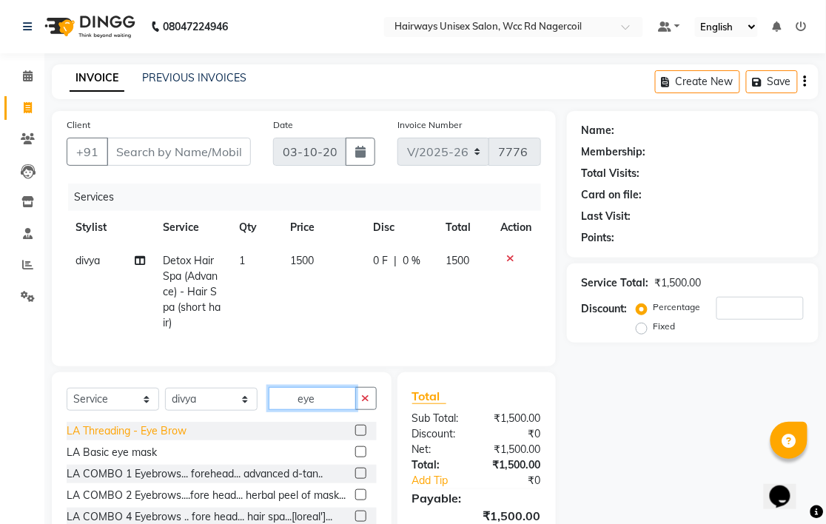
type input "eye"
click at [160, 439] on div "LA Threading - Eye Brow" at bounding box center [127, 431] width 120 height 16
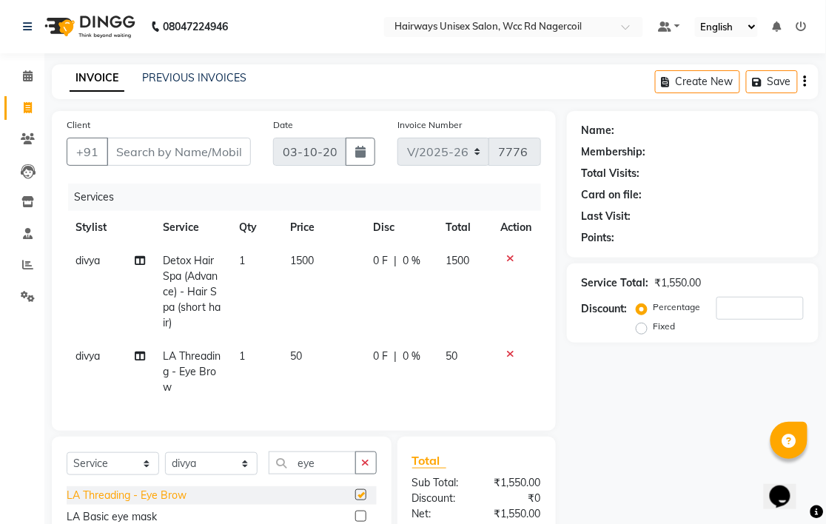
checkbox input "false"
click at [153, 475] on select "Select Service Product Membership Package Voucher Prepaid Gift Card" at bounding box center [113, 463] width 93 height 23
select select "product"
click at [67, 465] on select "Select Service Product Membership Package Voucher Prepaid Gift Card" at bounding box center [113, 463] width 93 height 23
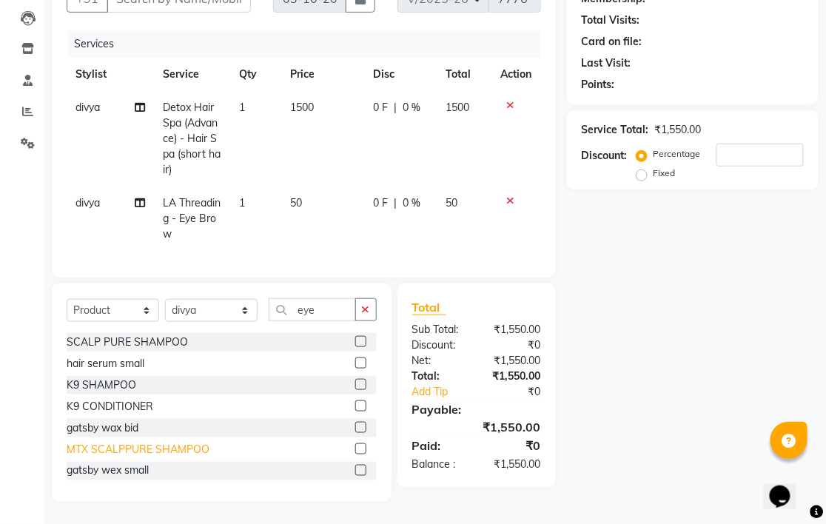
click at [134, 447] on div "MTX SCALPPURE SHAMPOO" at bounding box center [138, 450] width 143 height 16
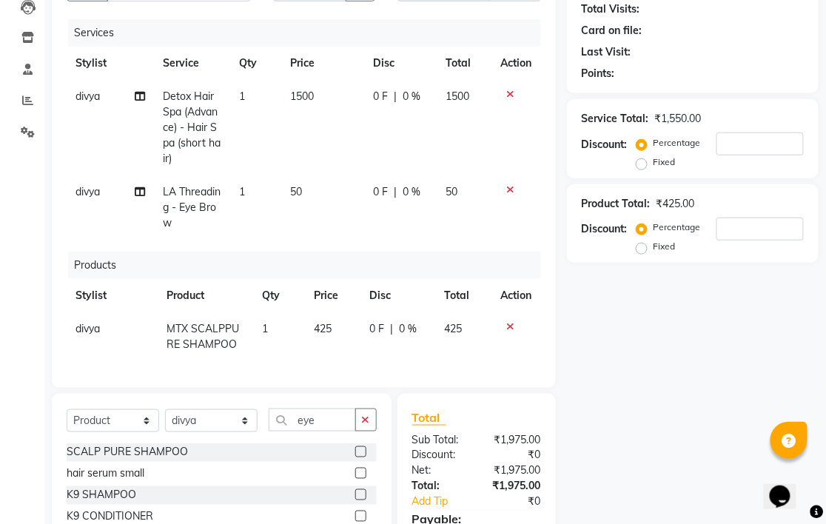
checkbox input "false"
click at [331, 320] on td "425" at bounding box center [333, 336] width 56 height 49
select select "54333"
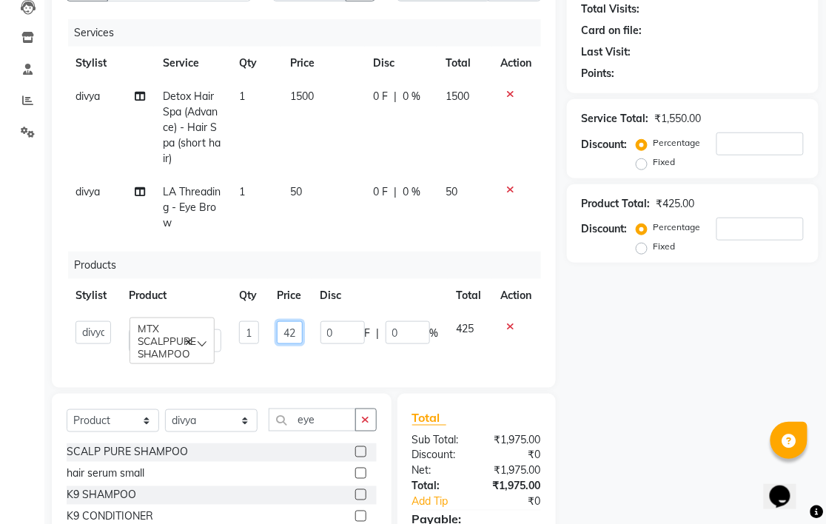
click at [300, 332] on input "425" at bounding box center [290, 332] width 26 height 23
type input "450"
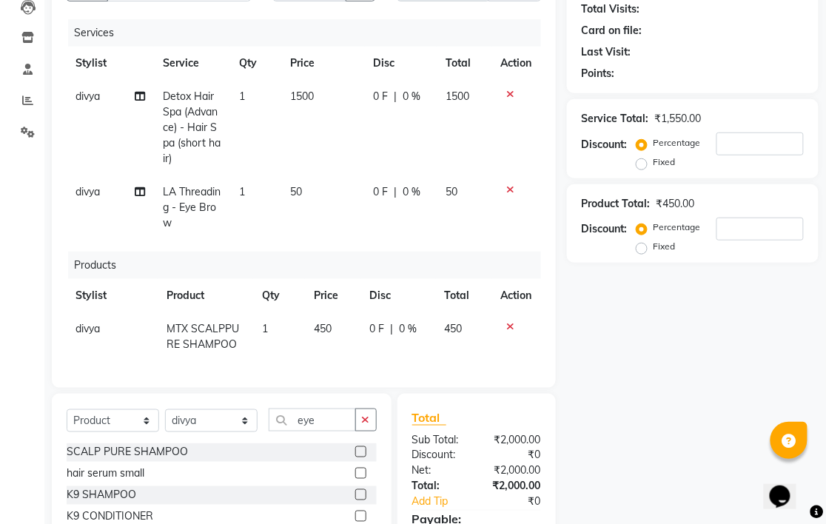
click at [617, 421] on div "Name: Membership: Total Visits: Card on file: Last Visit: Points: Service Total…" at bounding box center [698, 280] width 263 height 666
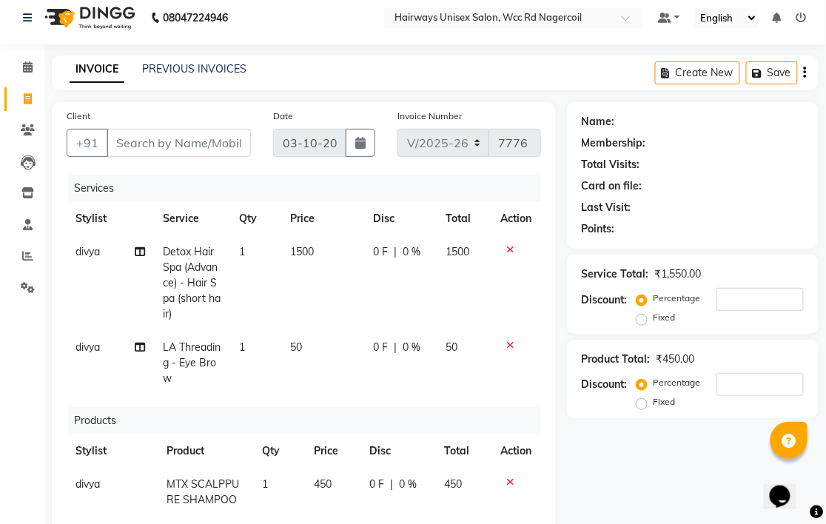
scroll to position [0, 0]
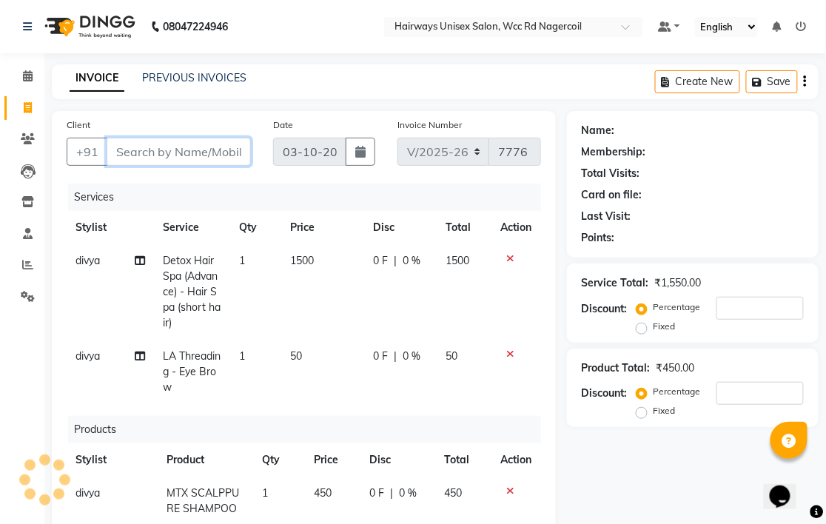
click at [127, 156] on input "Client" at bounding box center [179, 152] width 144 height 28
type input "7"
type input "0"
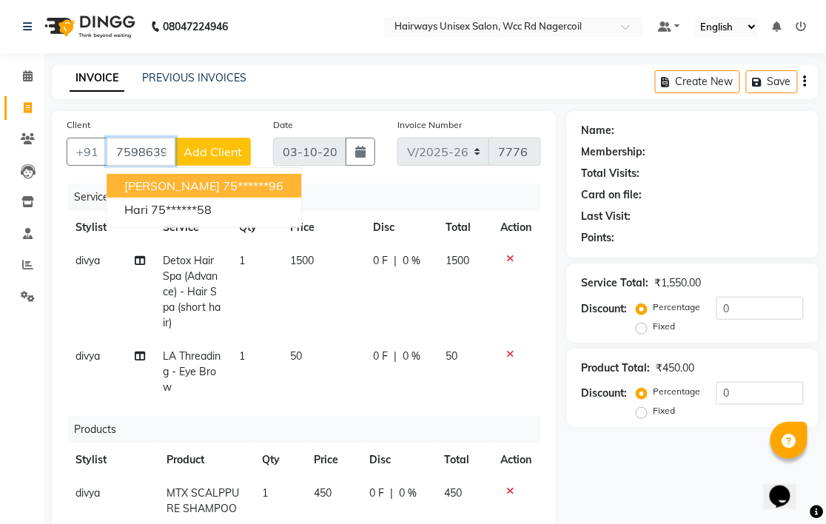
click at [223, 187] on ngb-highlight "75******96" at bounding box center [253, 185] width 61 height 15
type input "75******96"
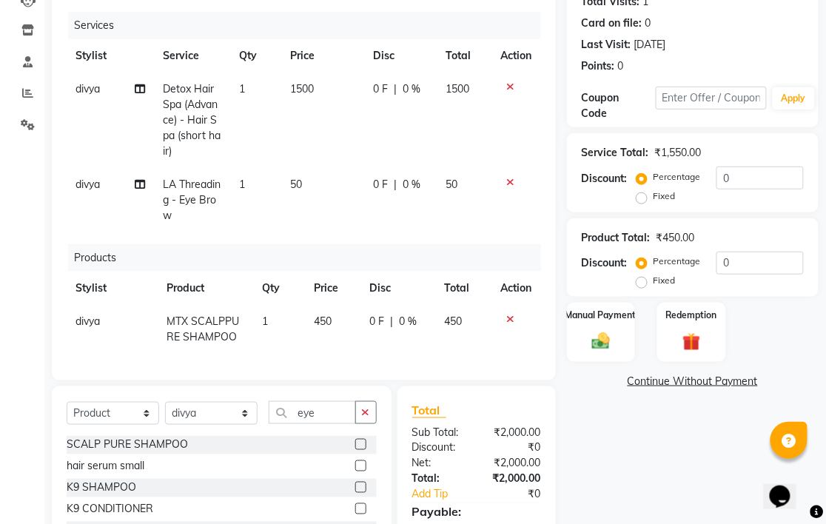
scroll to position [247, 0]
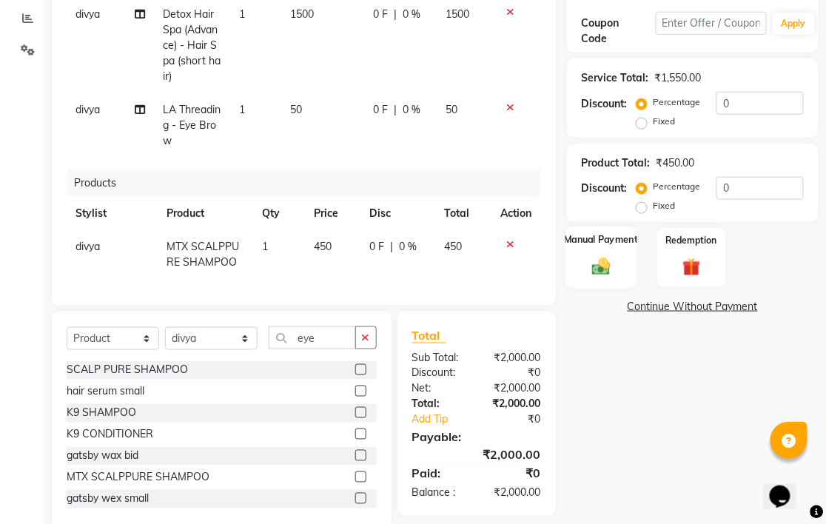
click at [592, 253] on div "Manual Payment" at bounding box center [601, 257] width 71 height 61
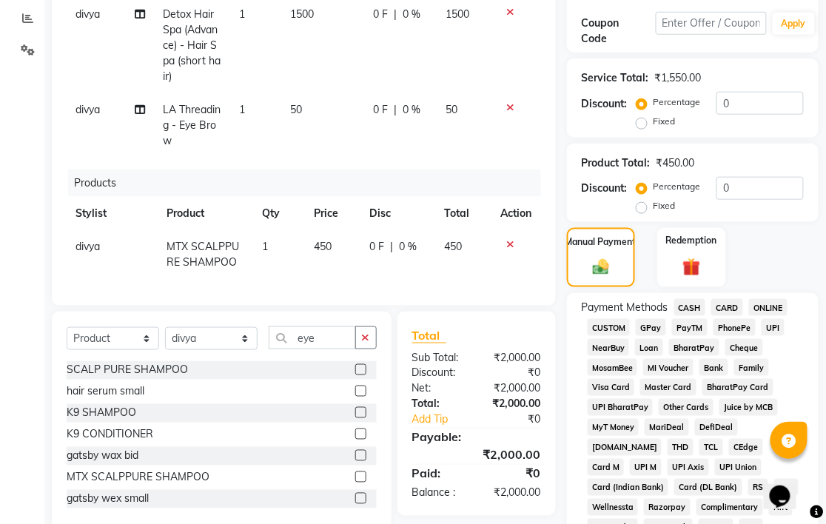
click at [694, 308] on span "CASH" at bounding box center [690, 307] width 32 height 17
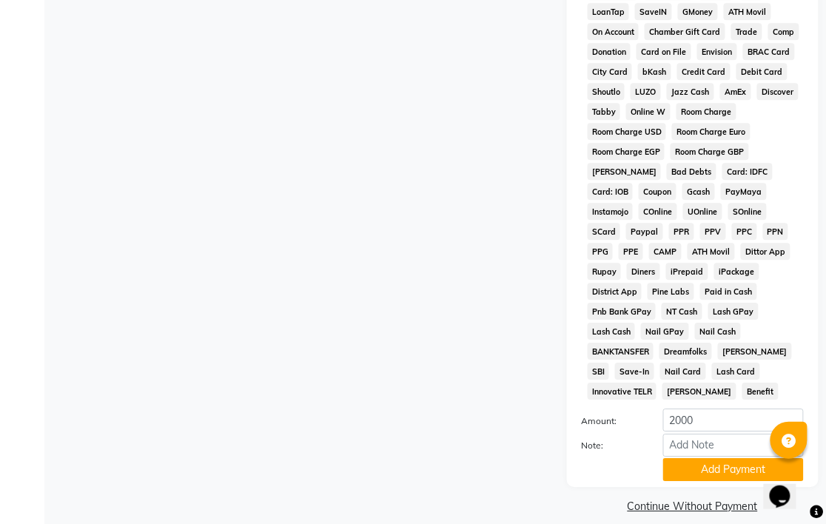
scroll to position [783, 0]
click at [684, 458] on button "Add Payment" at bounding box center [733, 469] width 141 height 23
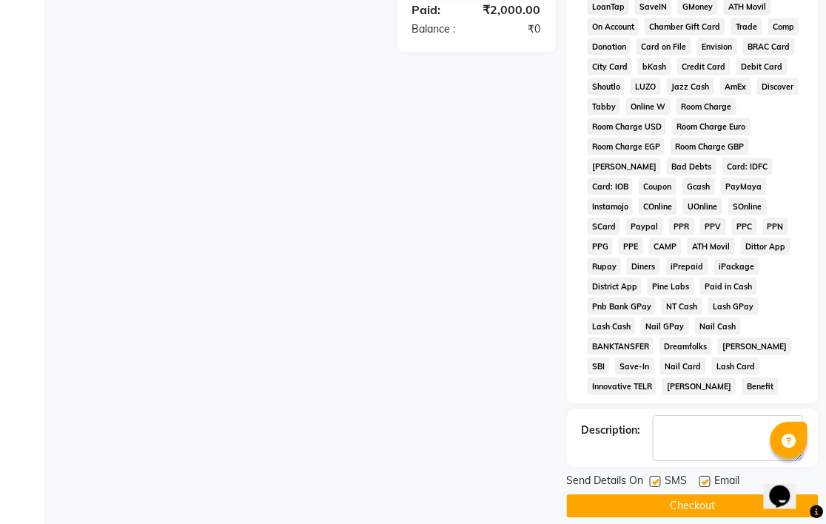
scroll to position [788, 0]
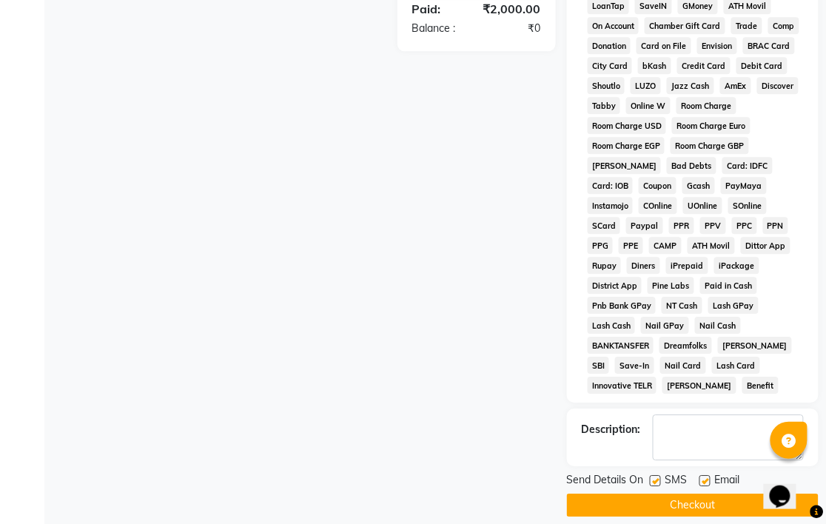
click at [634, 500] on button "Checkout" at bounding box center [693, 505] width 252 height 23
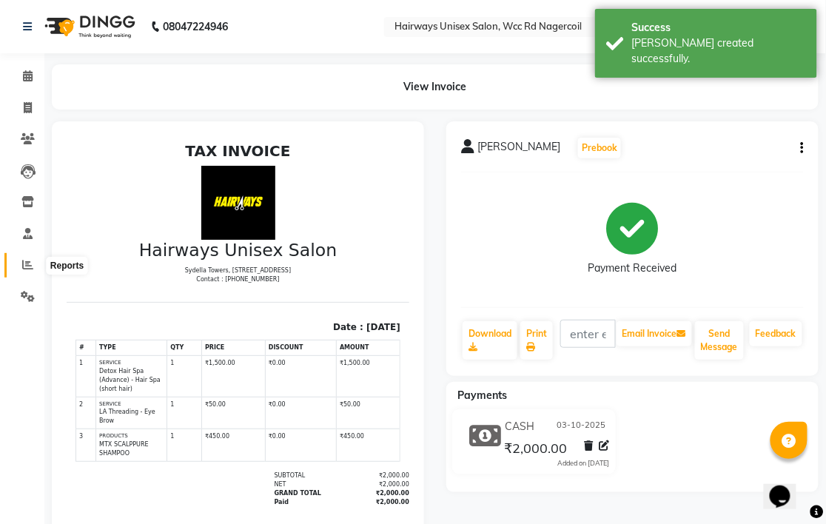
click at [30, 269] on icon at bounding box center [27, 264] width 11 height 11
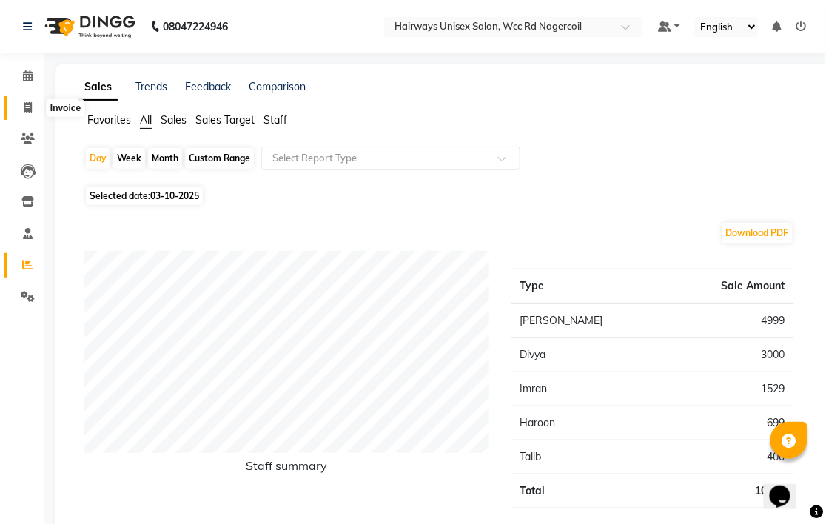
click at [27, 105] on icon at bounding box center [28, 107] width 8 height 11
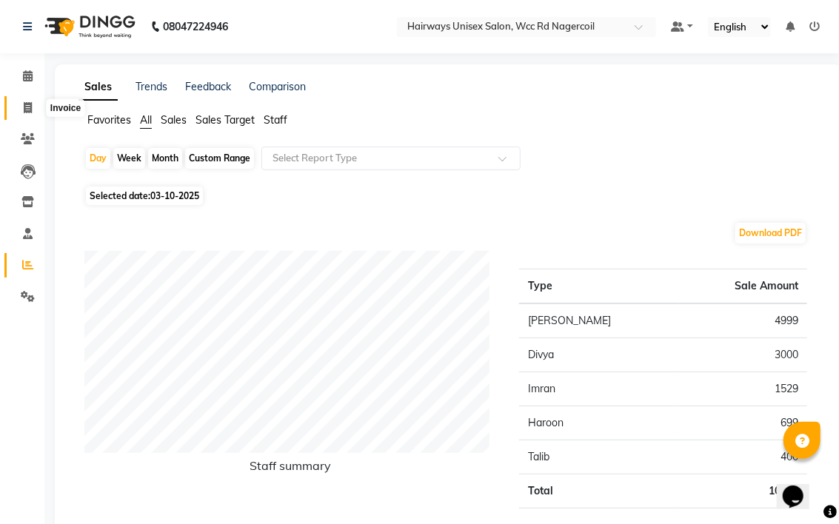
select select "service"
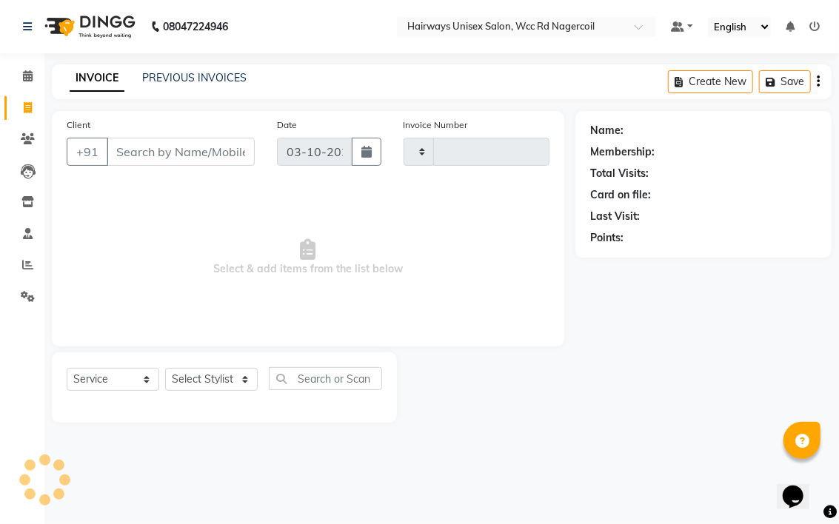
type input "7777"
select select "6523"
click at [35, 264] on span at bounding box center [28, 265] width 26 height 17
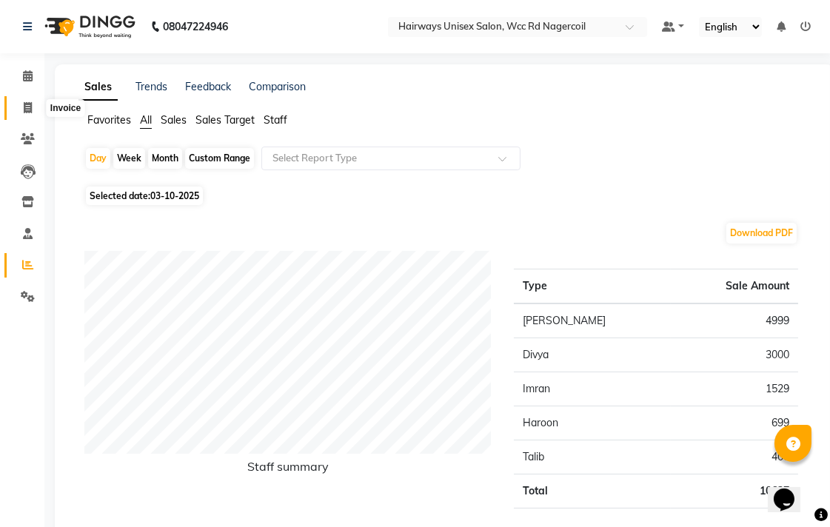
click at [28, 114] on span at bounding box center [28, 108] width 26 height 17
select select "service"
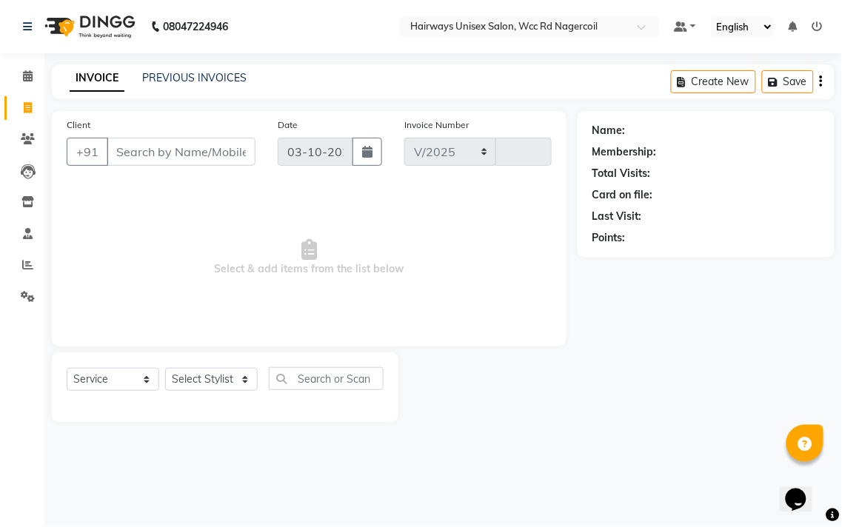
select select "6523"
type input "7777"
click at [33, 83] on span at bounding box center [28, 76] width 26 height 17
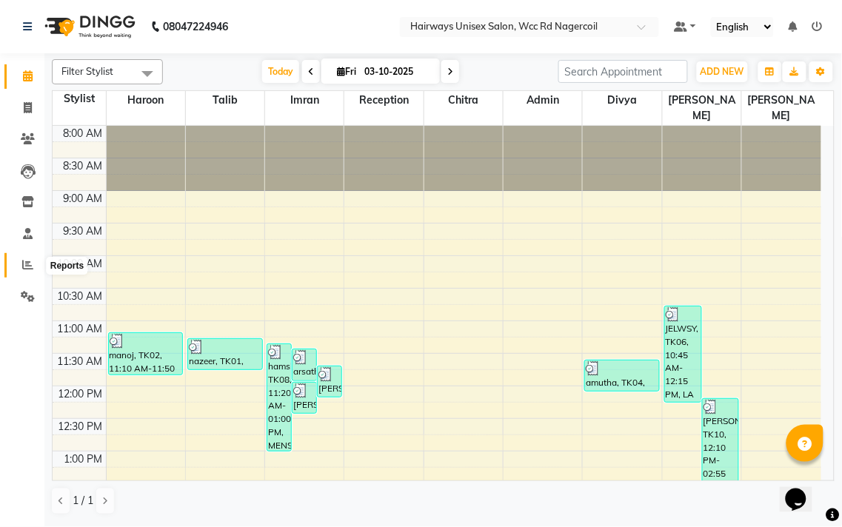
click at [34, 268] on span at bounding box center [28, 265] width 26 height 17
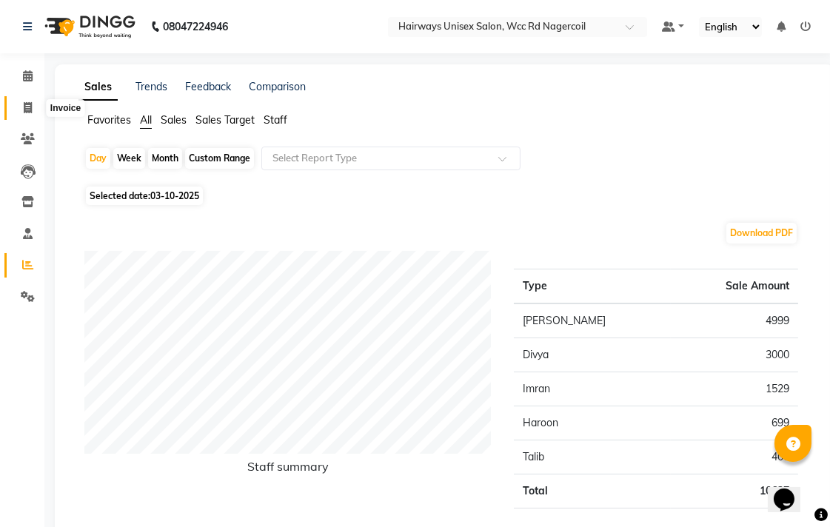
click at [32, 113] on span at bounding box center [28, 108] width 26 height 17
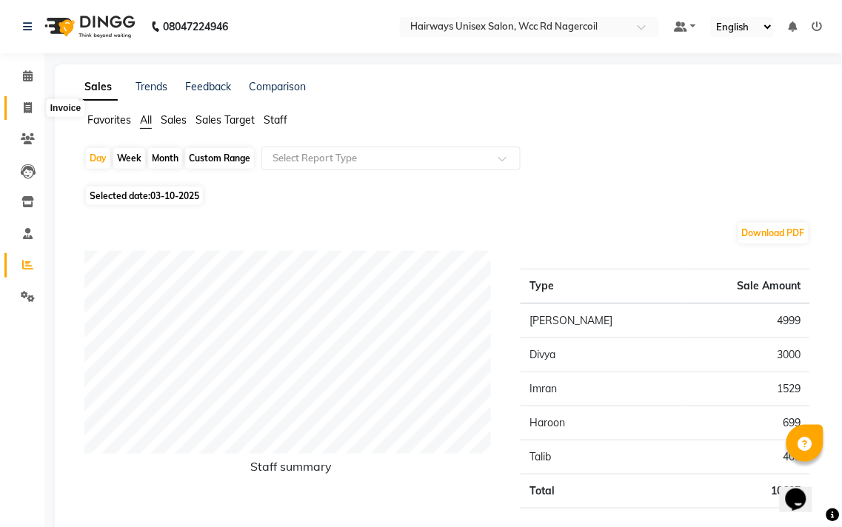
select select "6523"
select select "service"
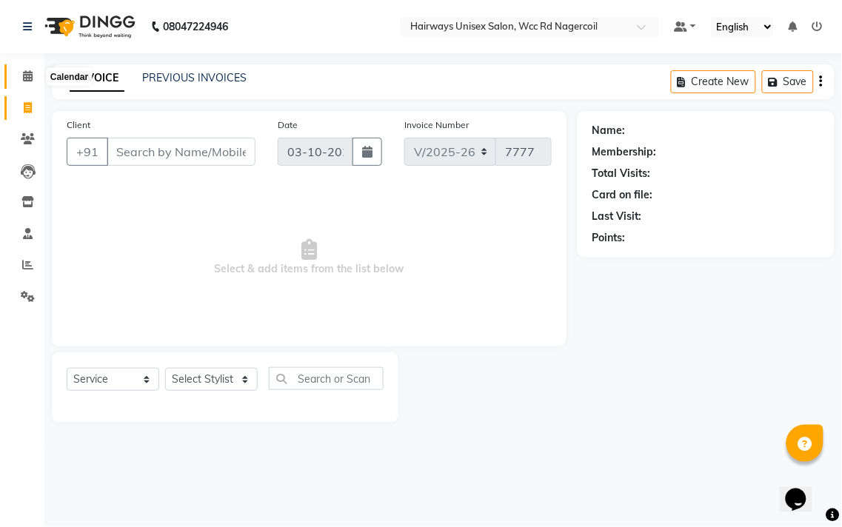
drag, startPoint x: 33, startPoint y: 276, endPoint x: 22, endPoint y: 74, distance: 202.4
click at [23, 74] on icon at bounding box center [28, 75] width 10 height 11
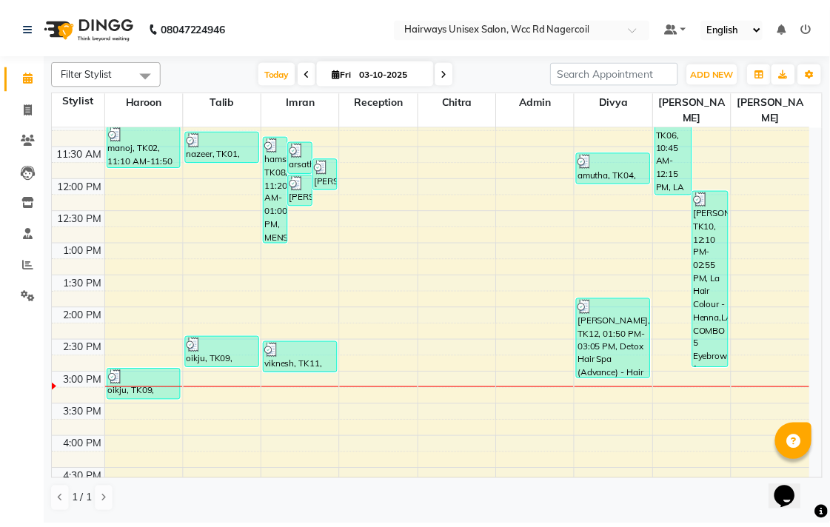
scroll to position [204, 0]
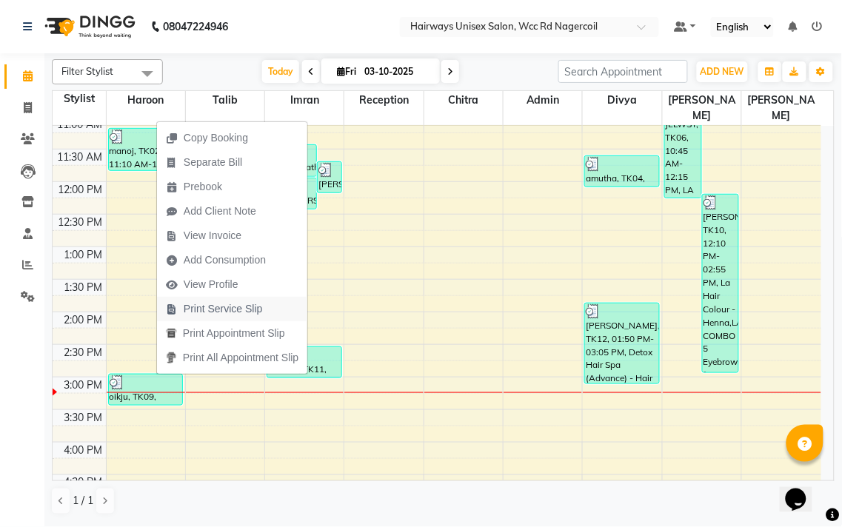
click at [201, 311] on span "Print Service Slip" at bounding box center [223, 309] width 79 height 16
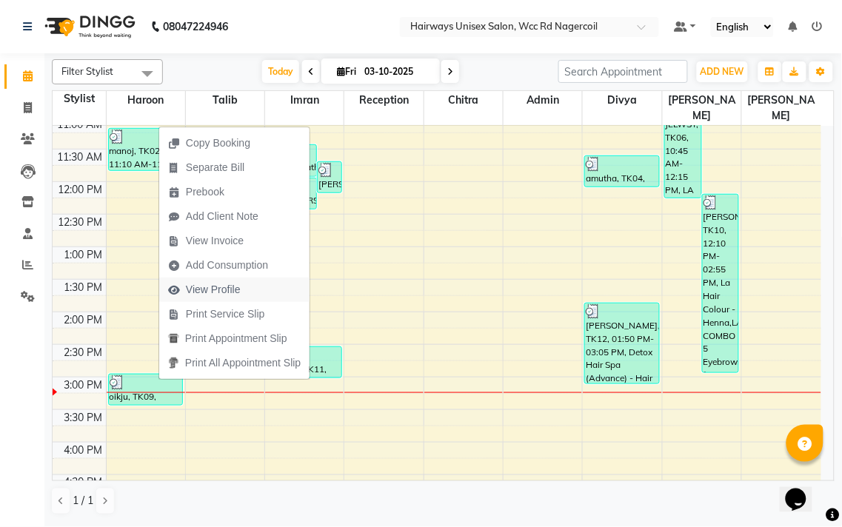
click at [249, 293] on span "View Profile" at bounding box center [204, 290] width 90 height 24
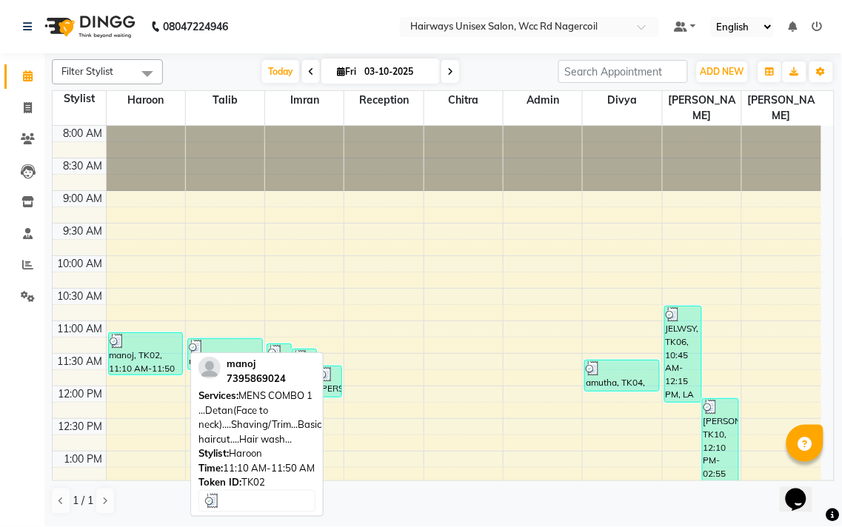
click at [141, 344] on div "manoj, TK02, 11:10 AM-11:50 AM, MENS COMBO 1 ...Detan(Face to neck)....Shaving/…" at bounding box center [146, 353] width 74 height 41
select select "3"
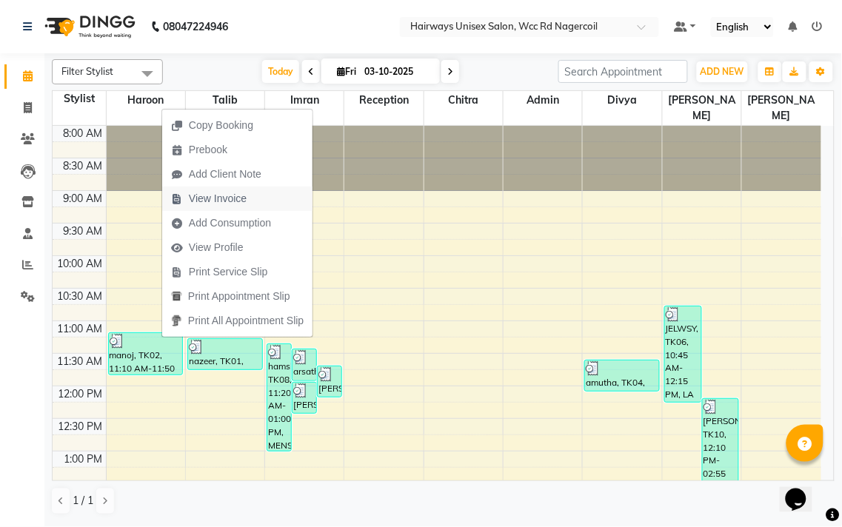
click at [255, 200] on span "View Invoice" at bounding box center [208, 199] width 93 height 24
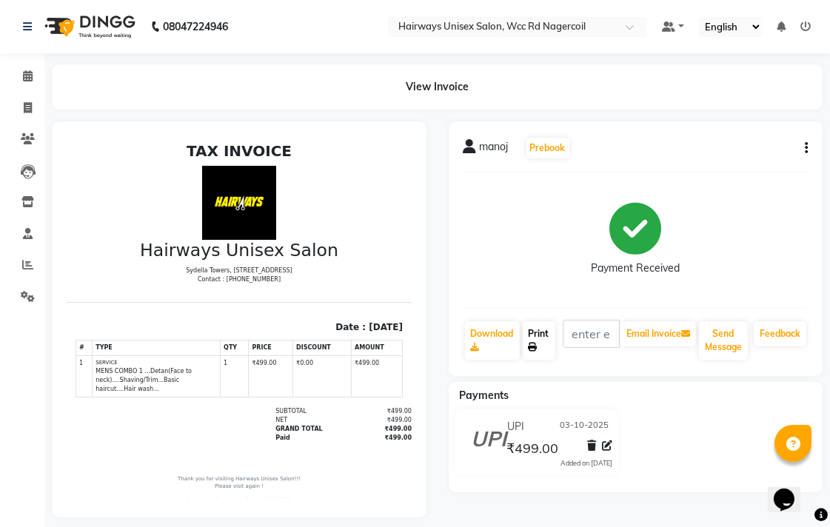
click at [534, 341] on link "Print" at bounding box center [539, 340] width 33 height 38
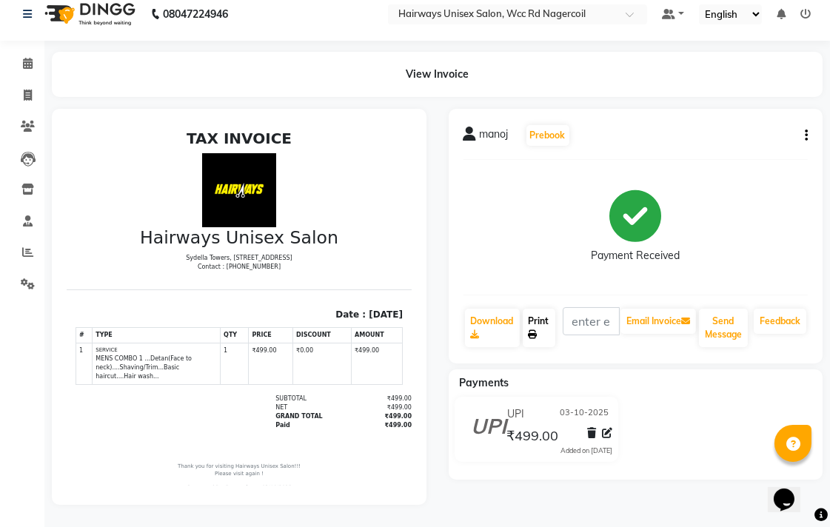
scroll to position [24, 0]
click at [21, 241] on link "Reports" at bounding box center [22, 253] width 36 height 24
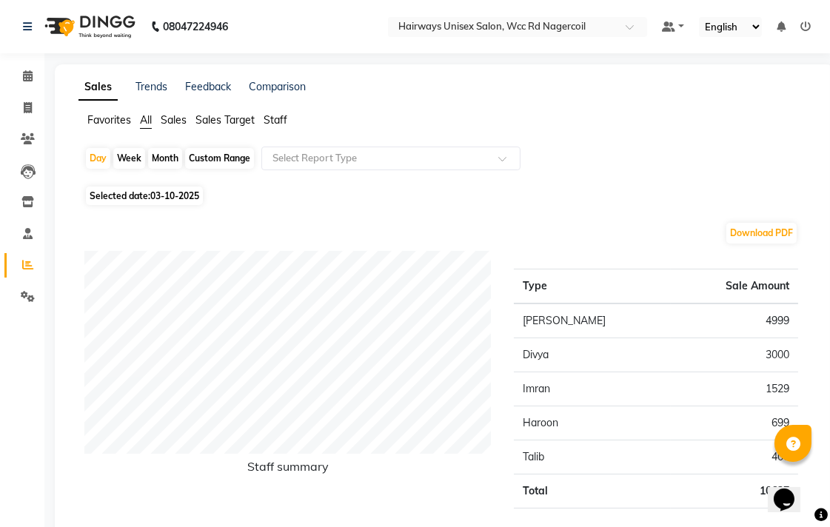
click at [30, 89] on li "Calendar" at bounding box center [22, 77] width 44 height 32
click at [27, 71] on icon at bounding box center [28, 75] width 10 height 11
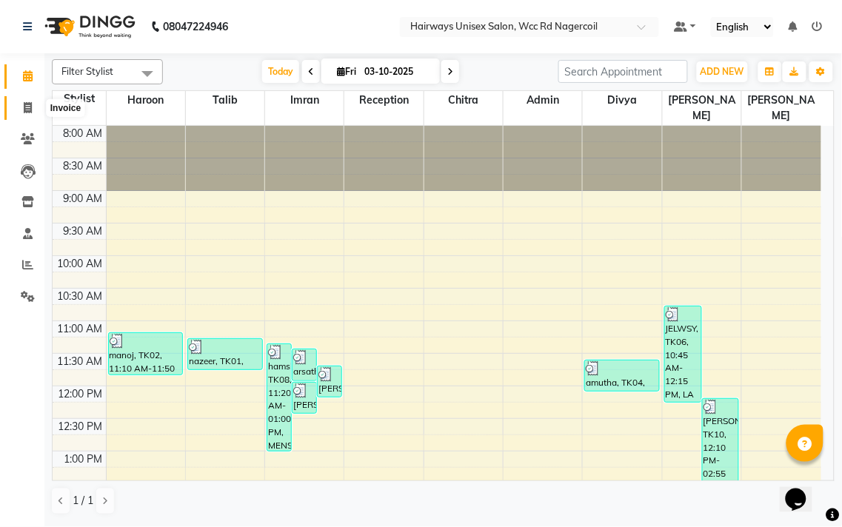
click at [21, 108] on span at bounding box center [28, 108] width 26 height 17
select select "service"
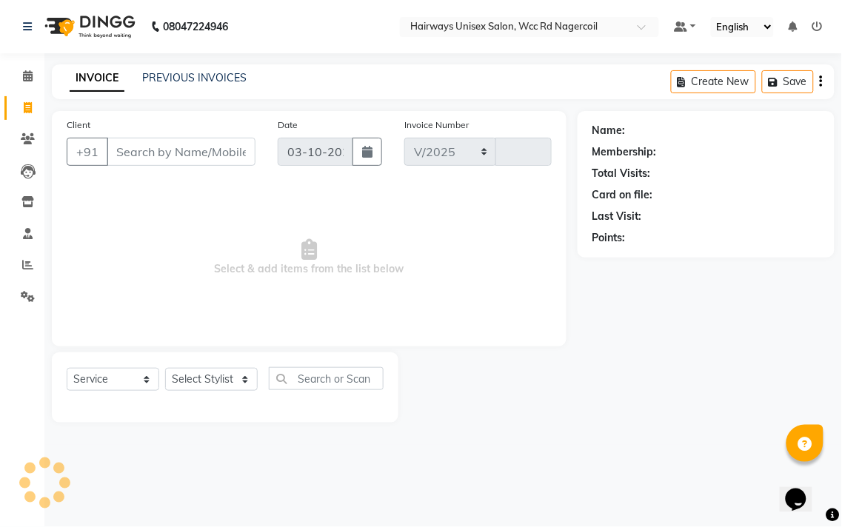
select select "6523"
type input "7777"
click at [210, 379] on select "Select Stylist Admin Chitra divya [PERSON_NAME] [PERSON_NAME] Reception [PERSON…" at bounding box center [211, 379] width 93 height 23
select select "49914"
click at [165, 369] on select "Select Stylist Admin Chitra divya [PERSON_NAME] [PERSON_NAME] Reception [PERSON…" at bounding box center [211, 379] width 93 height 23
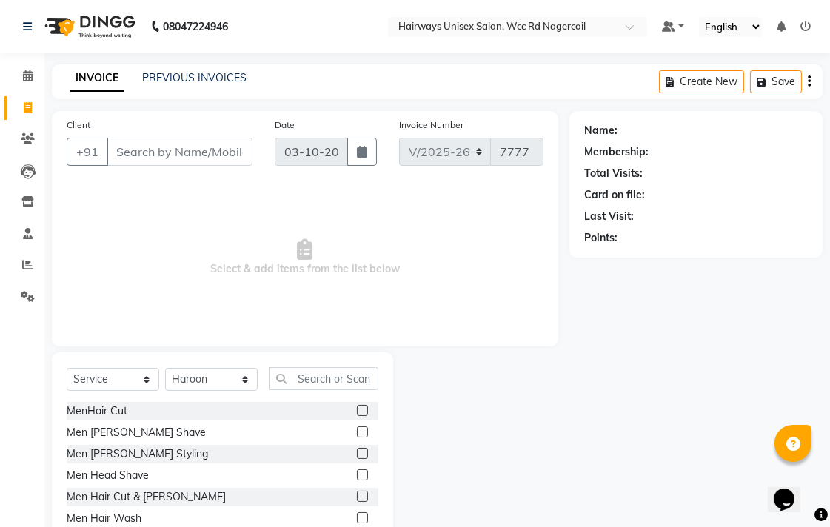
click at [357, 498] on label at bounding box center [362, 496] width 11 height 11
click at [357, 498] on input "checkbox" at bounding box center [362, 497] width 10 height 10
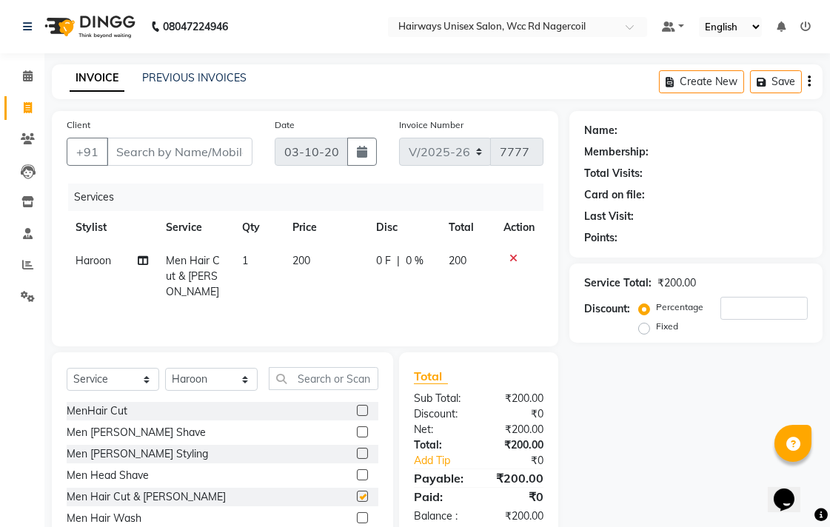
checkbox input "false"
click at [189, 154] on input "Client" at bounding box center [180, 152] width 146 height 28
type input "8"
type input "0"
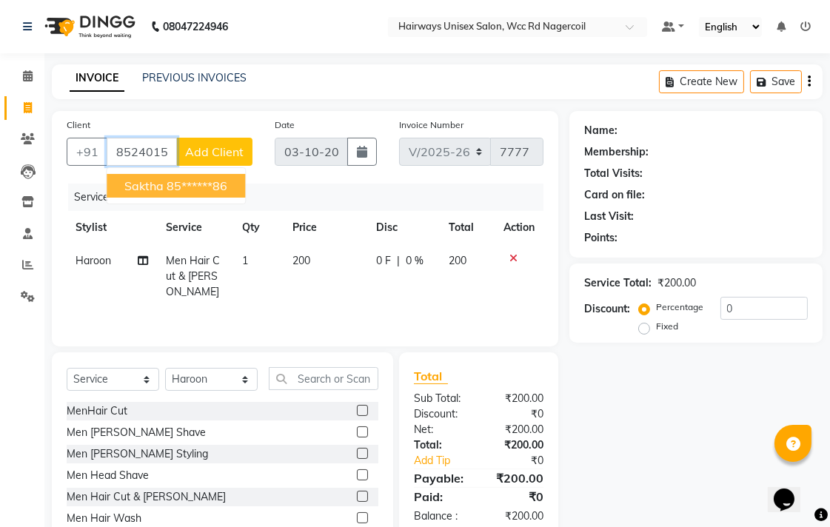
click at [191, 186] on ngb-highlight "85******86" at bounding box center [197, 185] width 61 height 15
type input "85******86"
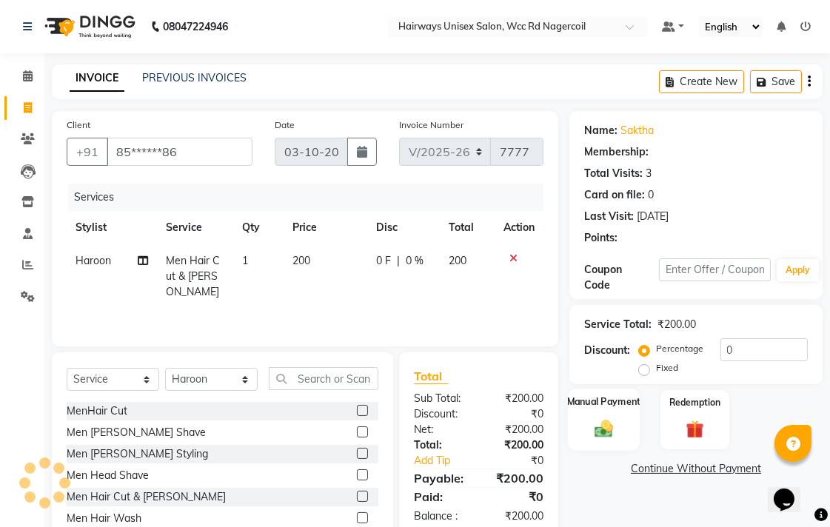
click at [590, 398] on label "Manual Payment" at bounding box center [604, 402] width 74 height 14
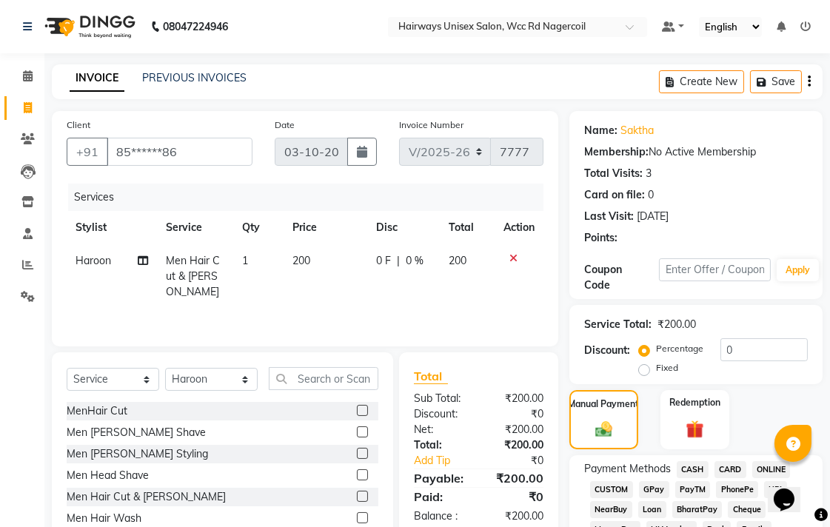
scroll to position [247, 0]
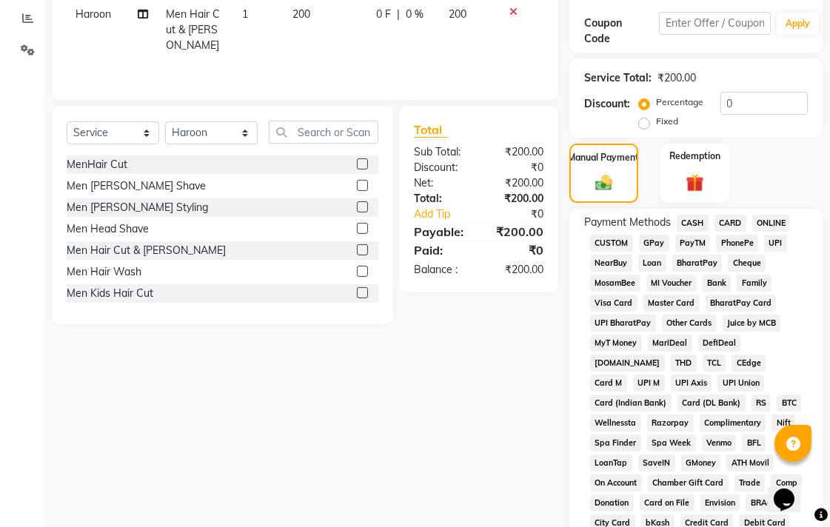
click at [697, 221] on span "CASH" at bounding box center [693, 223] width 32 height 17
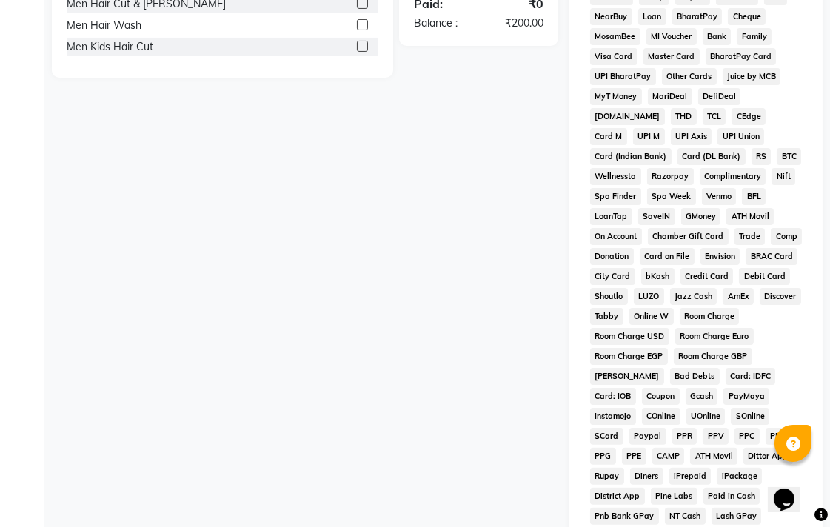
scroll to position [657, 0]
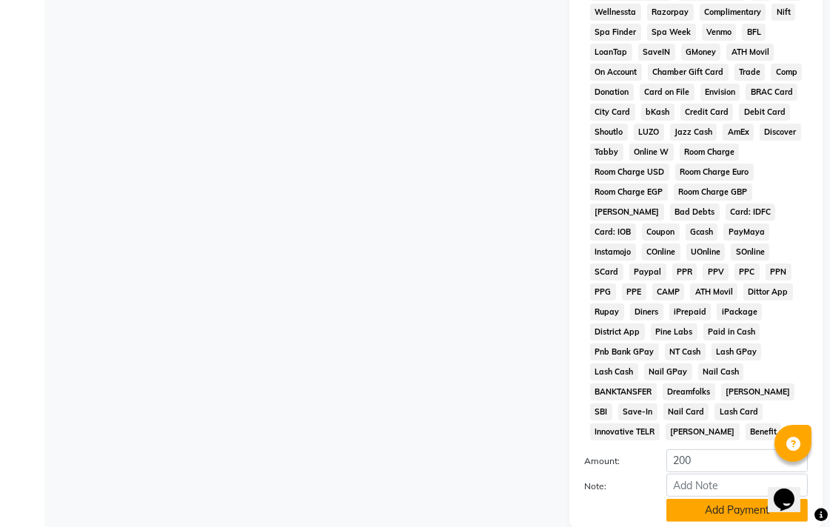
click at [691, 499] on button "Add Payment" at bounding box center [736, 510] width 141 height 23
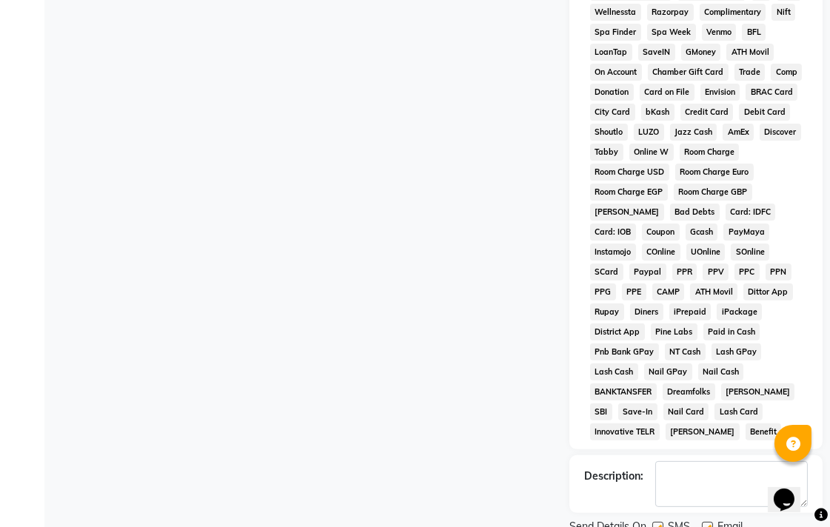
scroll to position [701, 0]
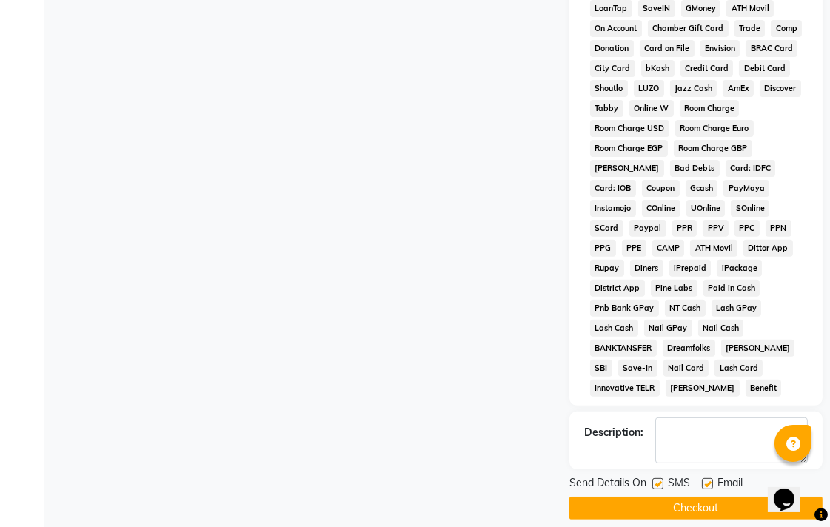
click at [723, 497] on button "Checkout" at bounding box center [695, 508] width 253 height 23
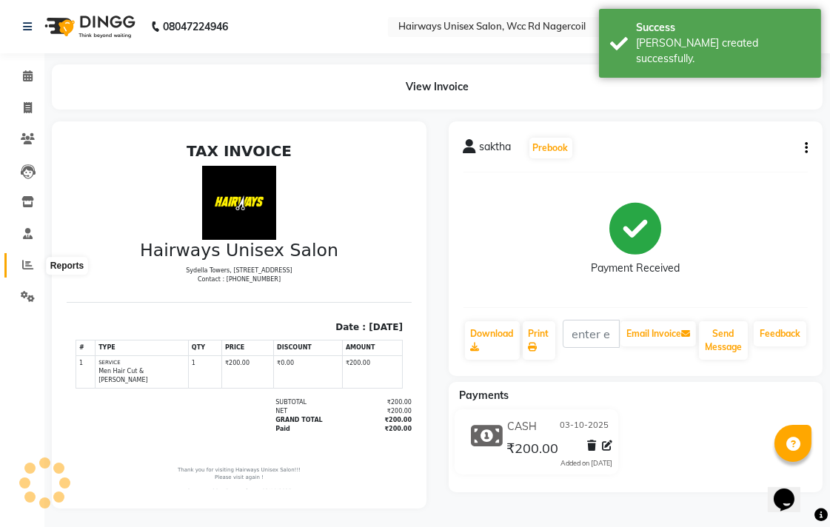
click at [25, 267] on icon at bounding box center [27, 264] width 11 height 11
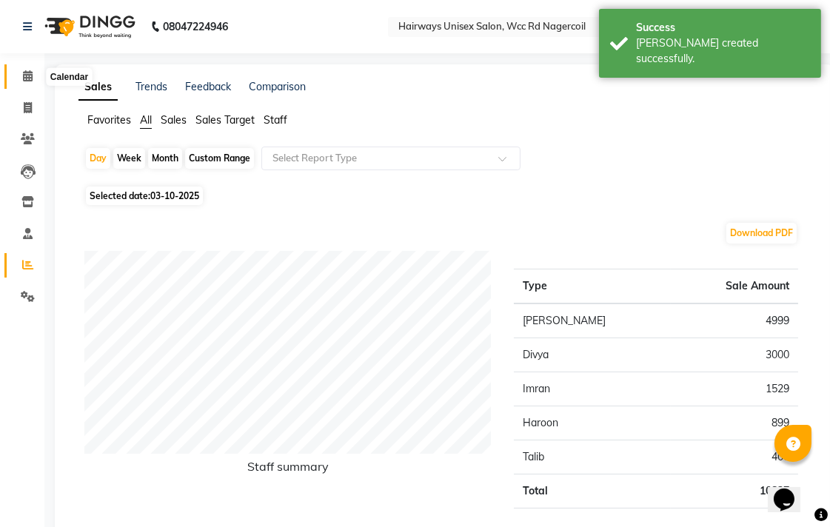
click at [19, 75] on span at bounding box center [28, 76] width 26 height 17
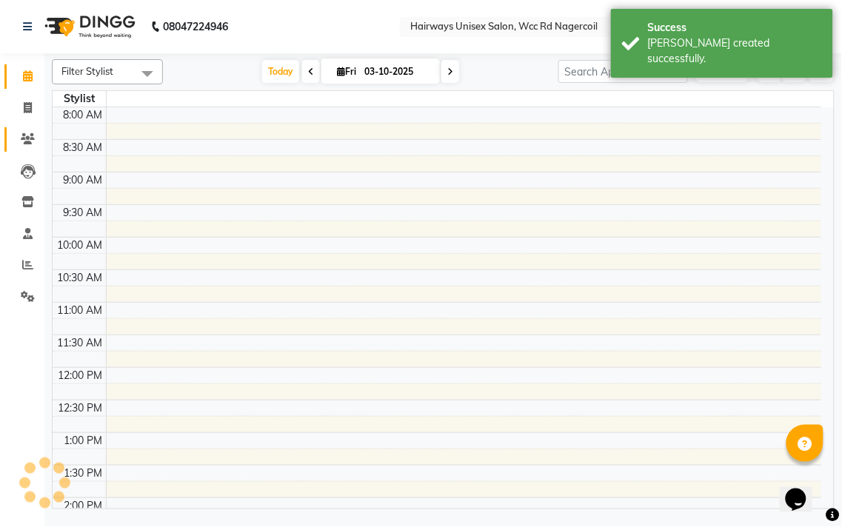
scroll to position [452, 0]
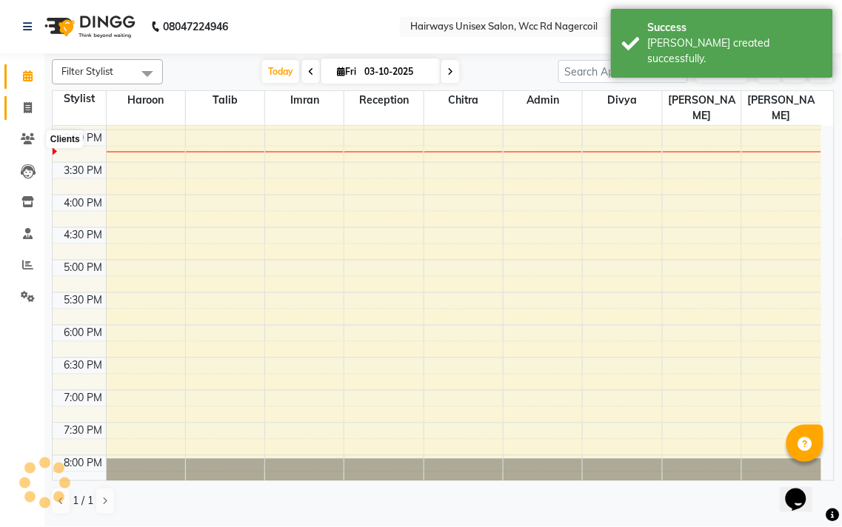
click at [28, 104] on icon at bounding box center [28, 107] width 8 height 11
select select "service"
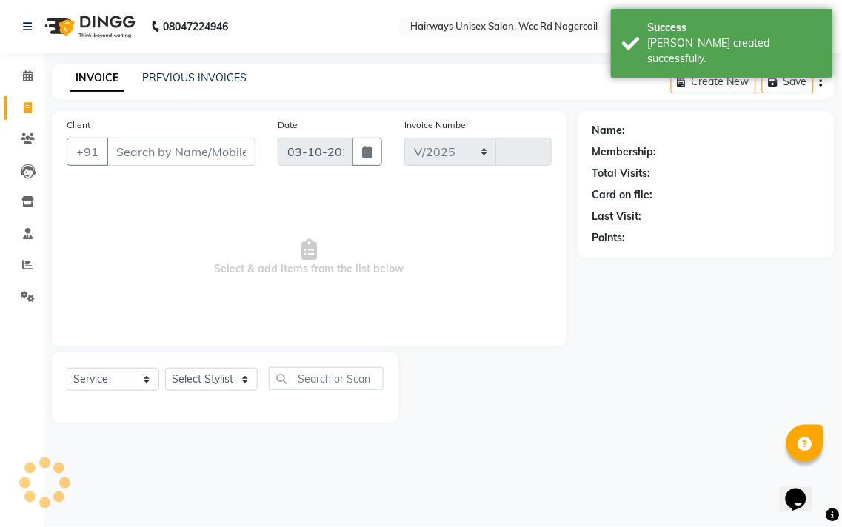
select select "6523"
type input "7778"
click at [32, 272] on span at bounding box center [28, 265] width 26 height 17
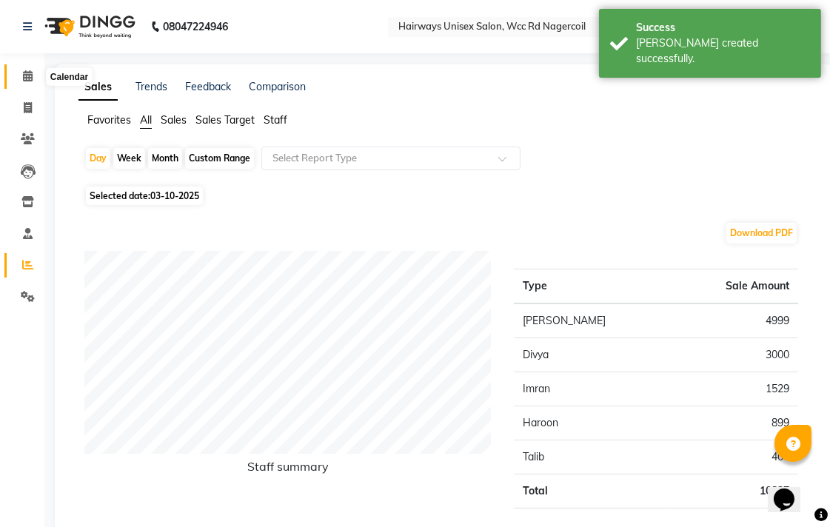
click at [25, 69] on span at bounding box center [28, 76] width 26 height 17
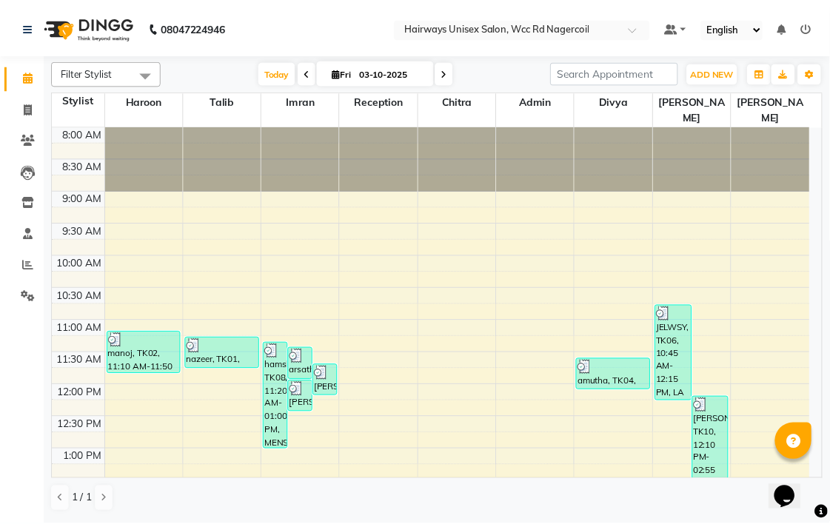
scroll to position [329, 0]
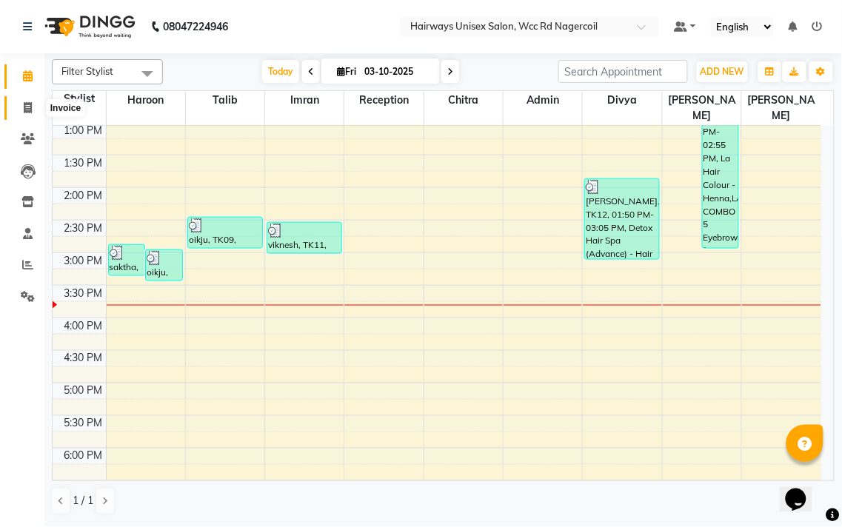
click at [19, 102] on span at bounding box center [28, 108] width 26 height 17
select select "service"
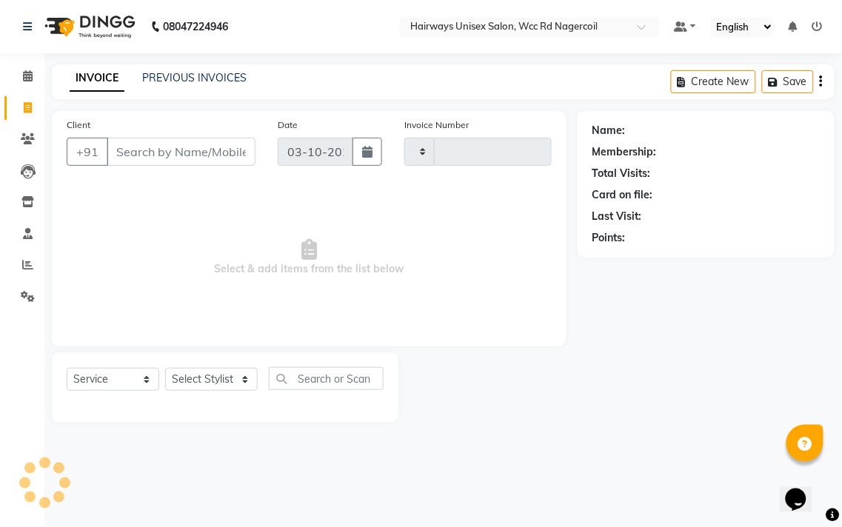
type input "7778"
select select "6523"
drag, startPoint x: 218, startPoint y: 368, endPoint x: 218, endPoint y: 378, distance: 10.4
click at [218, 374] on select "Select Stylist" at bounding box center [211, 379] width 93 height 23
select select "67960"
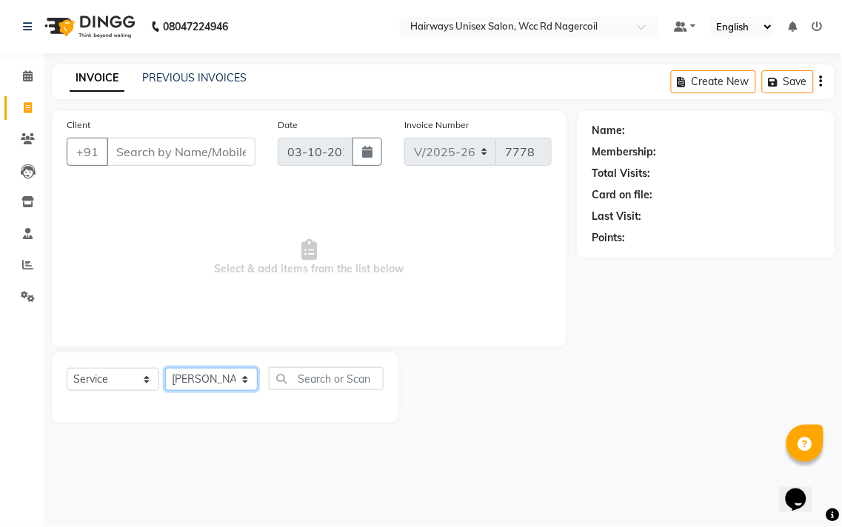
click at [165, 369] on select "Select Stylist Admin Chitra divya [PERSON_NAME] [PERSON_NAME] Reception [PERSON…" at bounding box center [211, 379] width 93 height 23
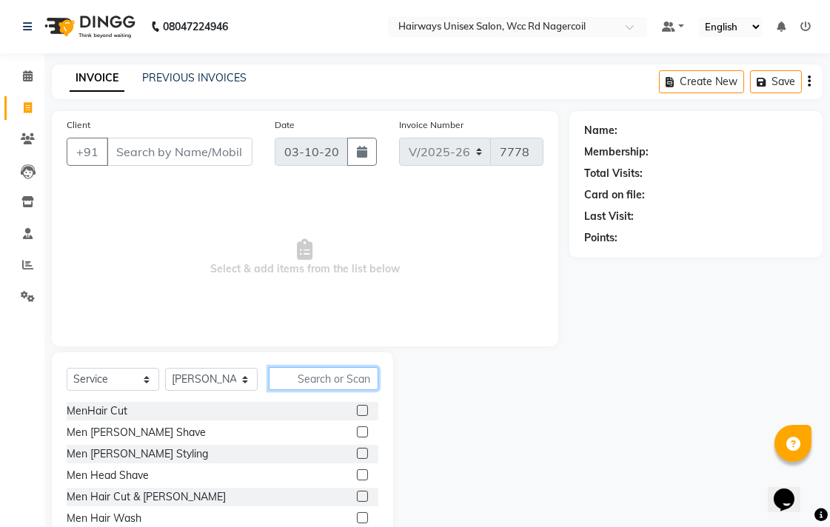
click at [346, 380] on input "text" at bounding box center [324, 378] width 110 height 23
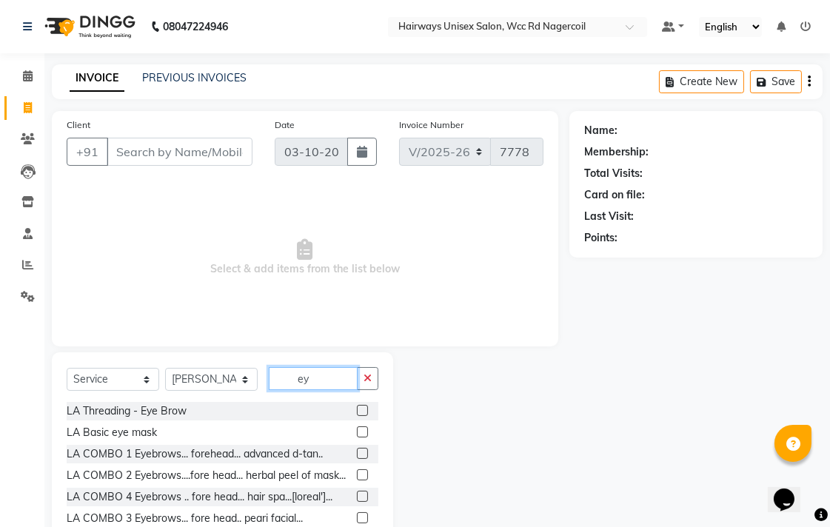
type input "ey"
click at [357, 410] on label at bounding box center [362, 410] width 11 height 11
click at [357, 410] on input "checkbox" at bounding box center [362, 411] width 10 height 10
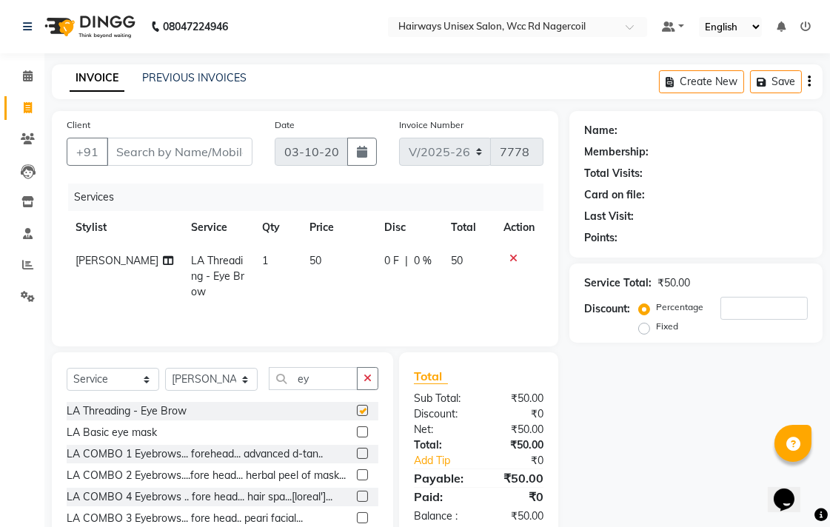
checkbox input "false"
click at [224, 152] on input "Client" at bounding box center [180, 152] width 146 height 28
type input "9"
type input "0"
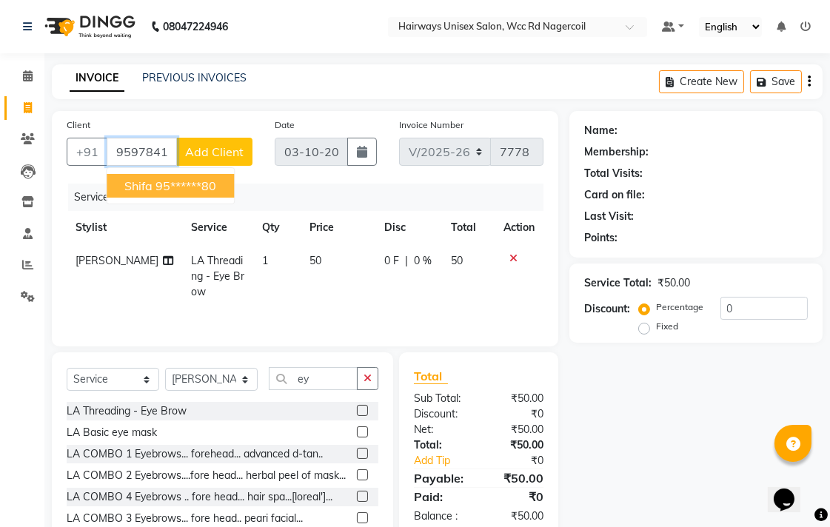
click at [227, 181] on button "shifa 95******80" at bounding box center [170, 186] width 127 height 24
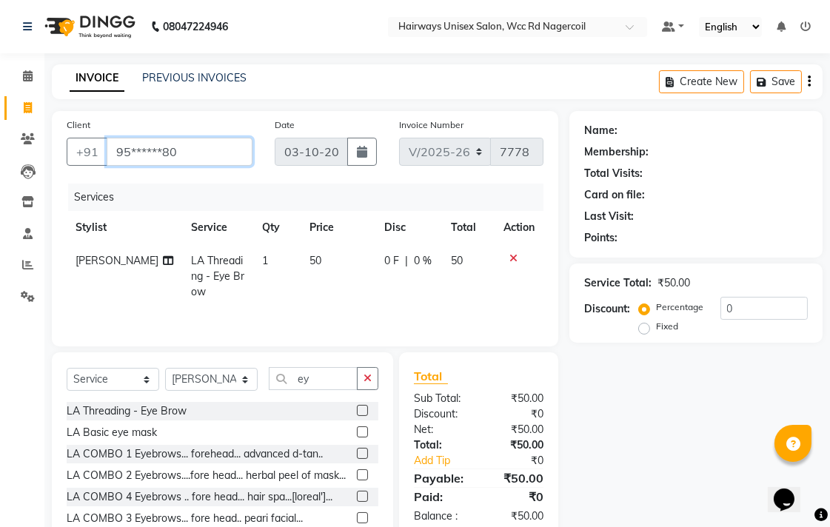
type input "95******80"
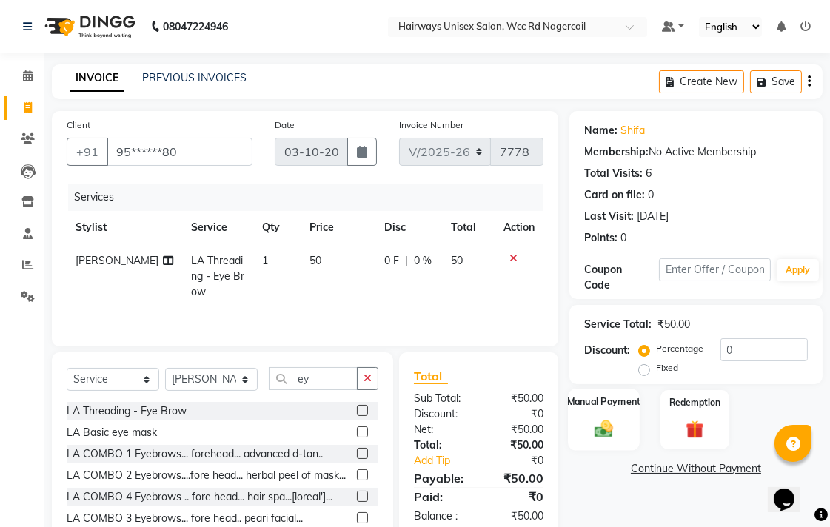
click at [609, 412] on div "Manual Payment" at bounding box center [604, 420] width 72 height 62
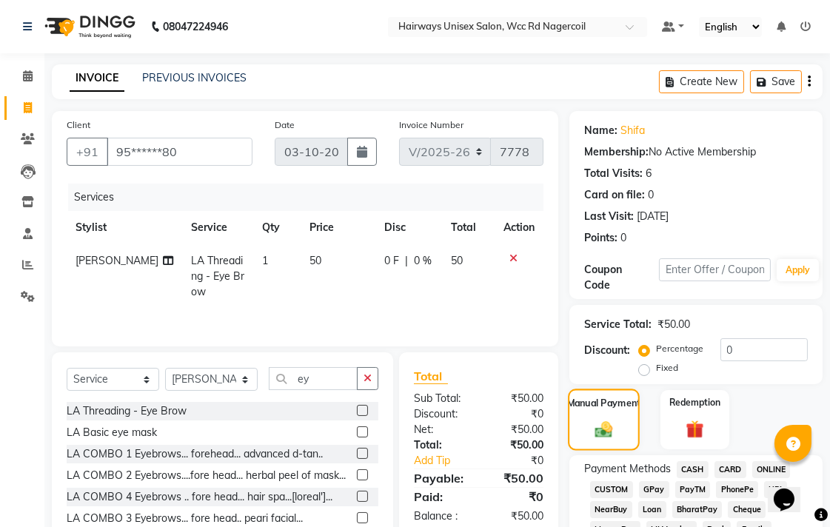
scroll to position [329, 0]
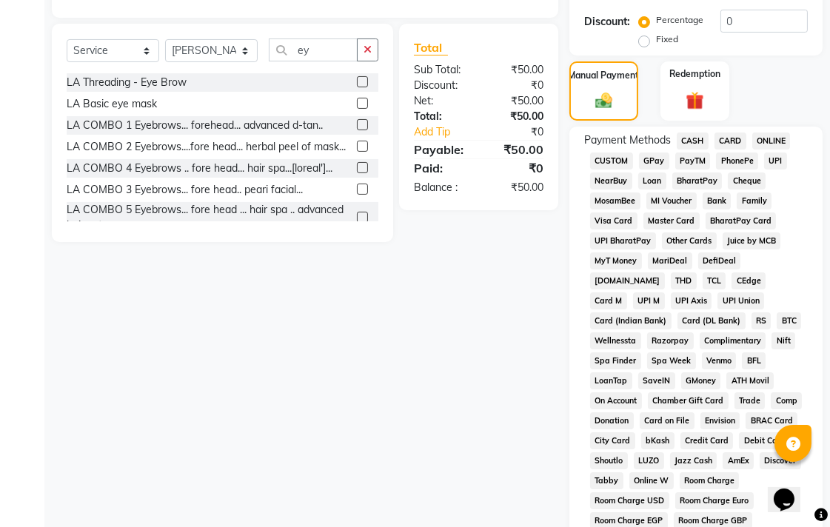
click at [704, 146] on span "CASH" at bounding box center [693, 141] width 32 height 17
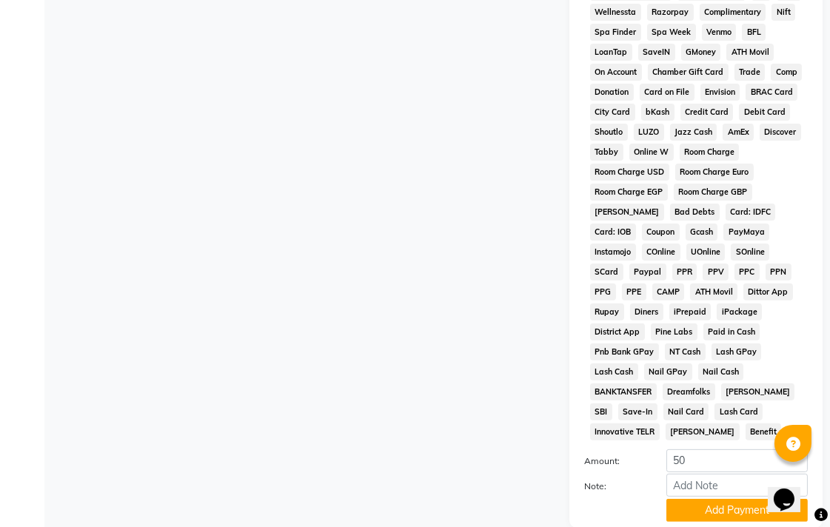
scroll to position [697, 0]
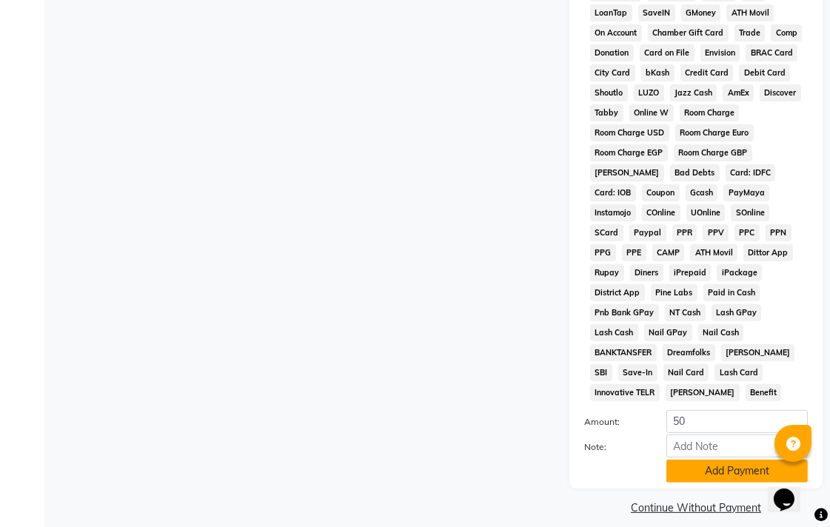
click at [701, 460] on button "Add Payment" at bounding box center [736, 471] width 141 height 23
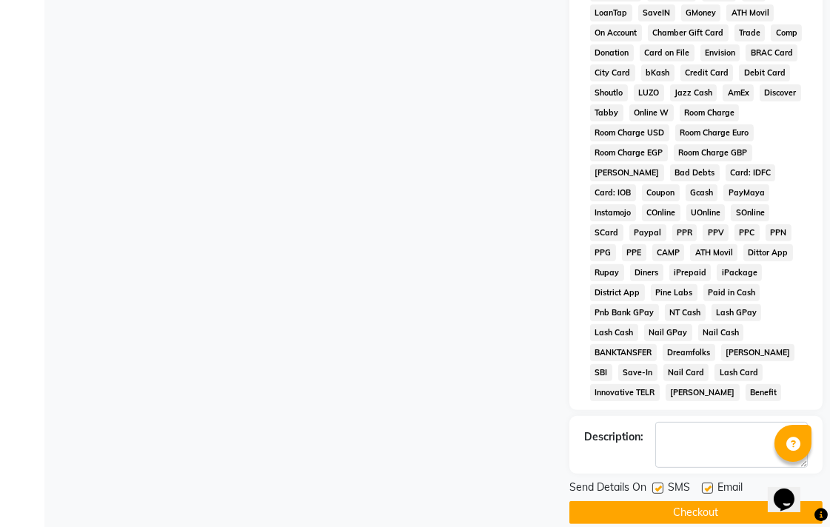
click at [721, 501] on button "Checkout" at bounding box center [695, 512] width 253 height 23
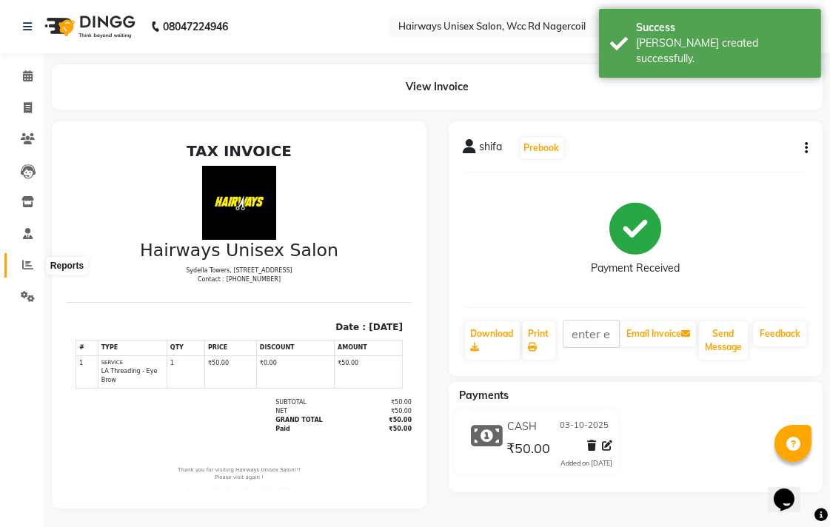
click at [22, 269] on icon at bounding box center [27, 264] width 11 height 11
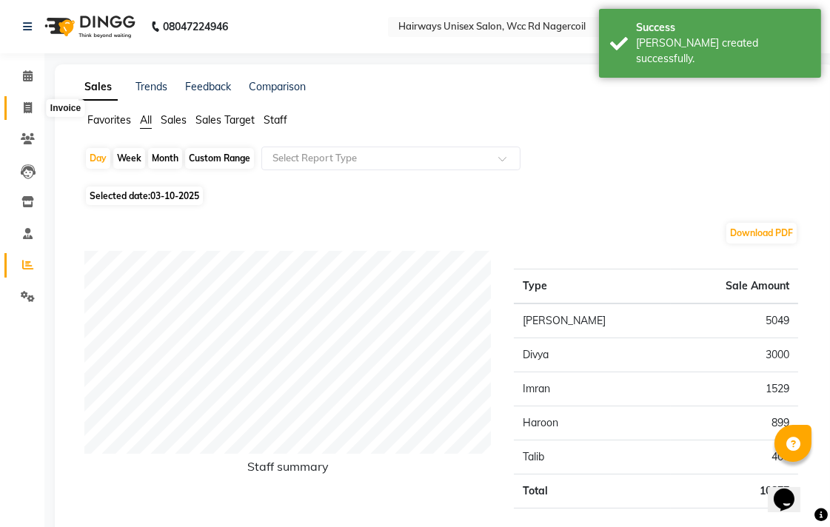
click at [24, 107] on icon at bounding box center [28, 107] width 8 height 11
select select "service"
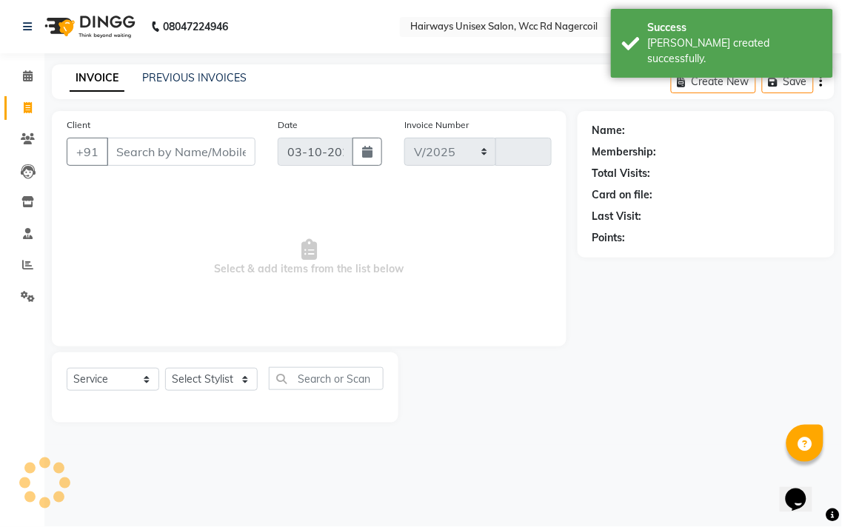
select select "6523"
type input "7779"
